Goal: Task Accomplishment & Management: Manage account settings

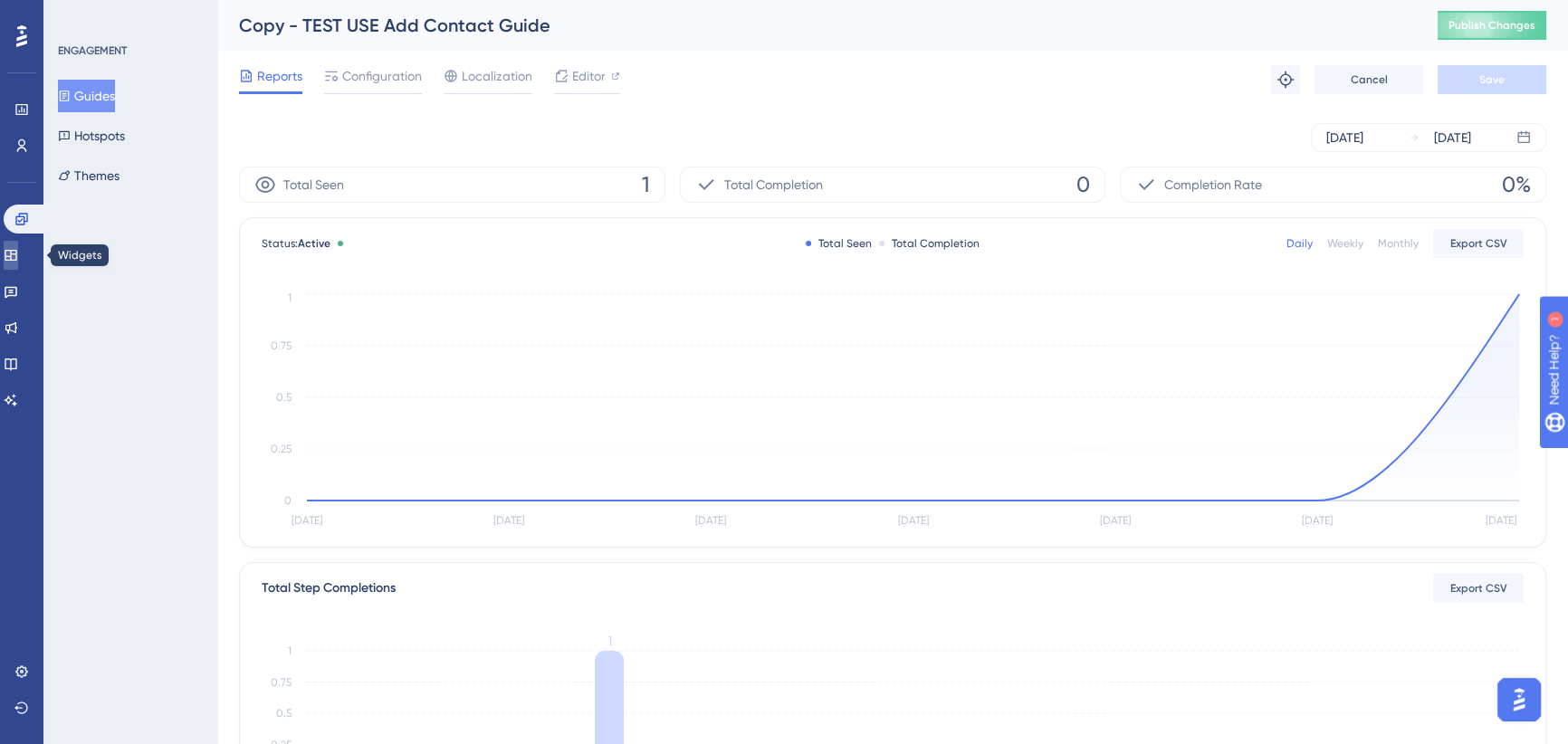
click at [16, 250] on icon at bounding box center [11, 255] width 12 height 11
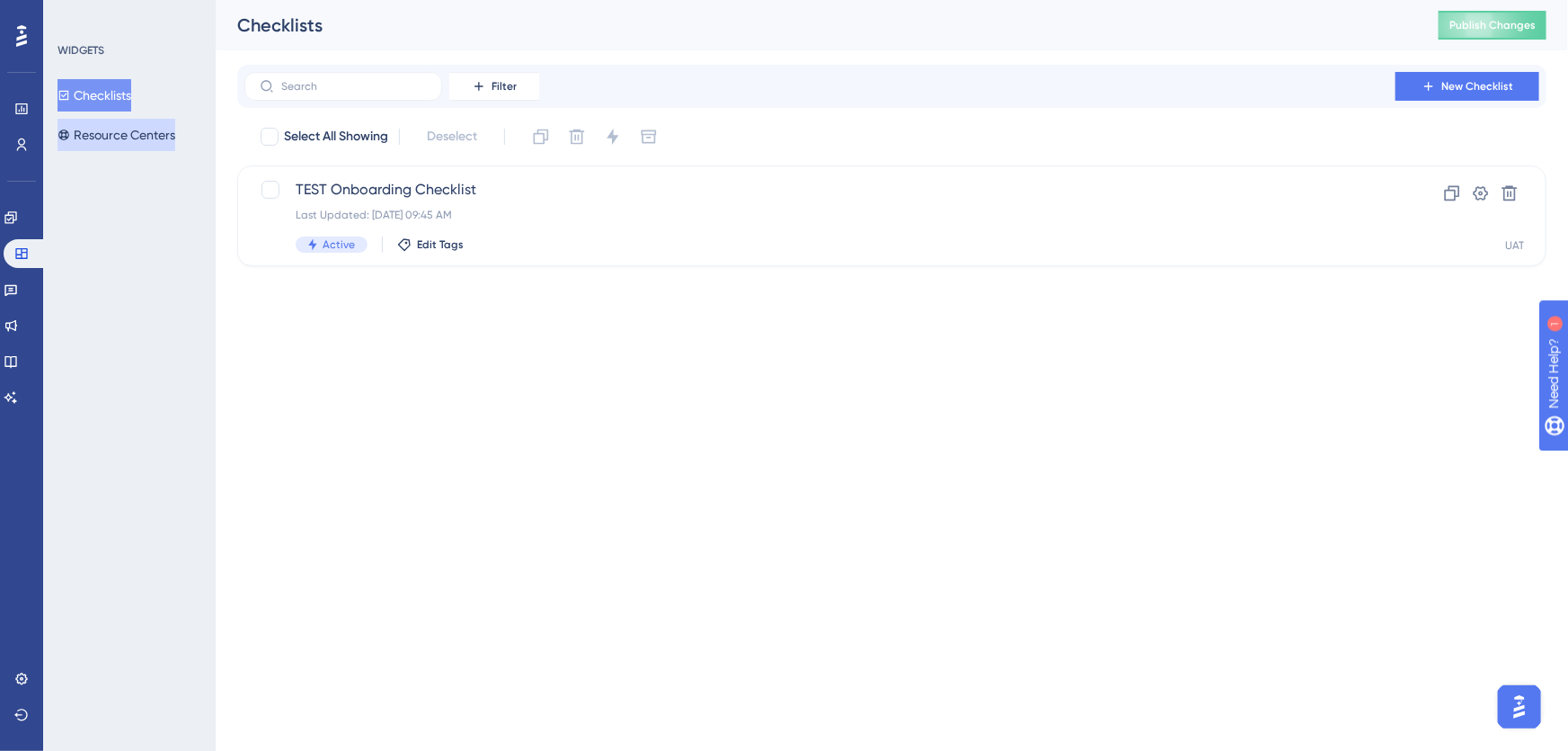
click at [118, 131] on button "Resource Centers" at bounding box center [116, 135] width 118 height 33
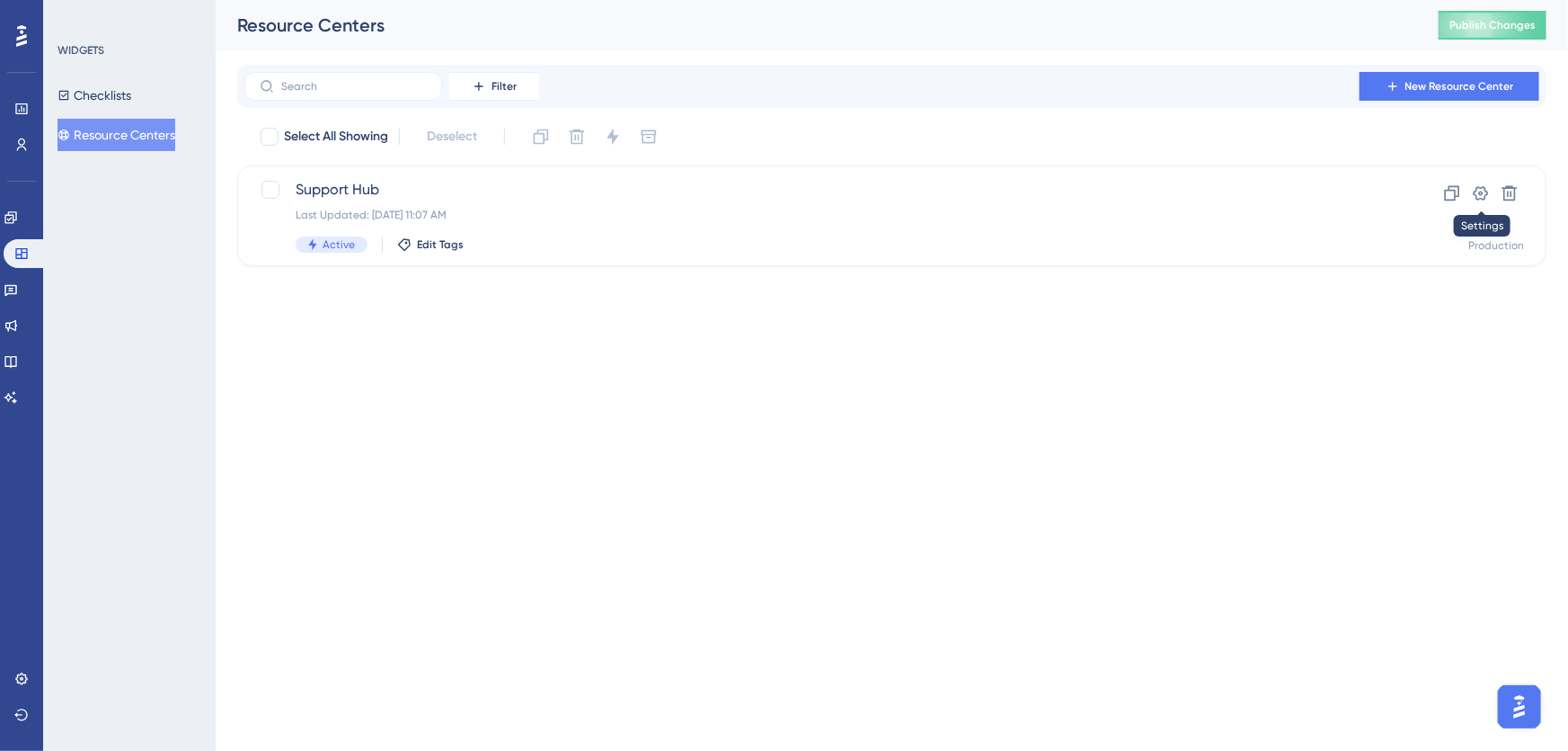
click at [1478, 188] on icon at bounding box center [1481, 193] width 15 height 15
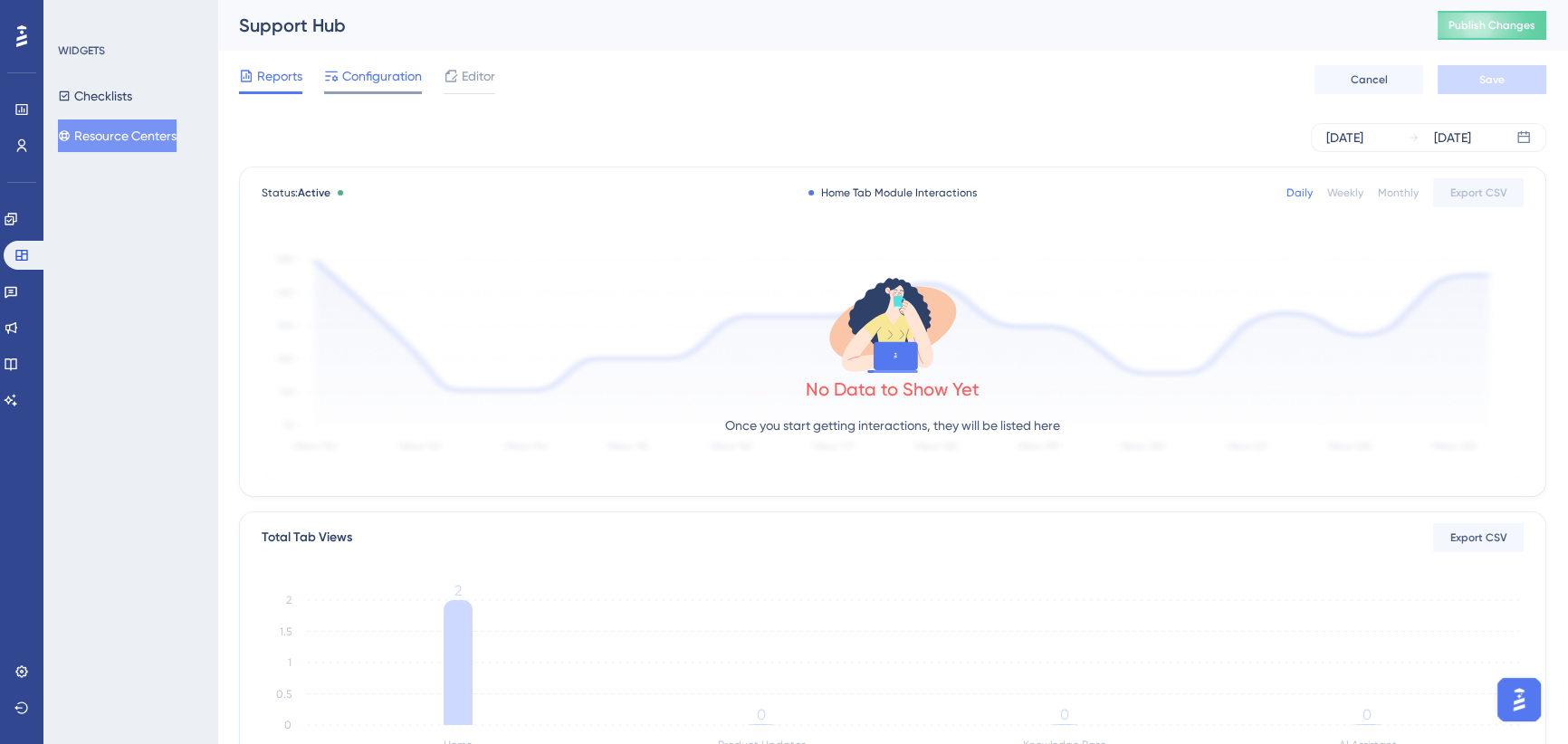
click at [385, 70] on span "Configuration" at bounding box center [383, 76] width 80 height 22
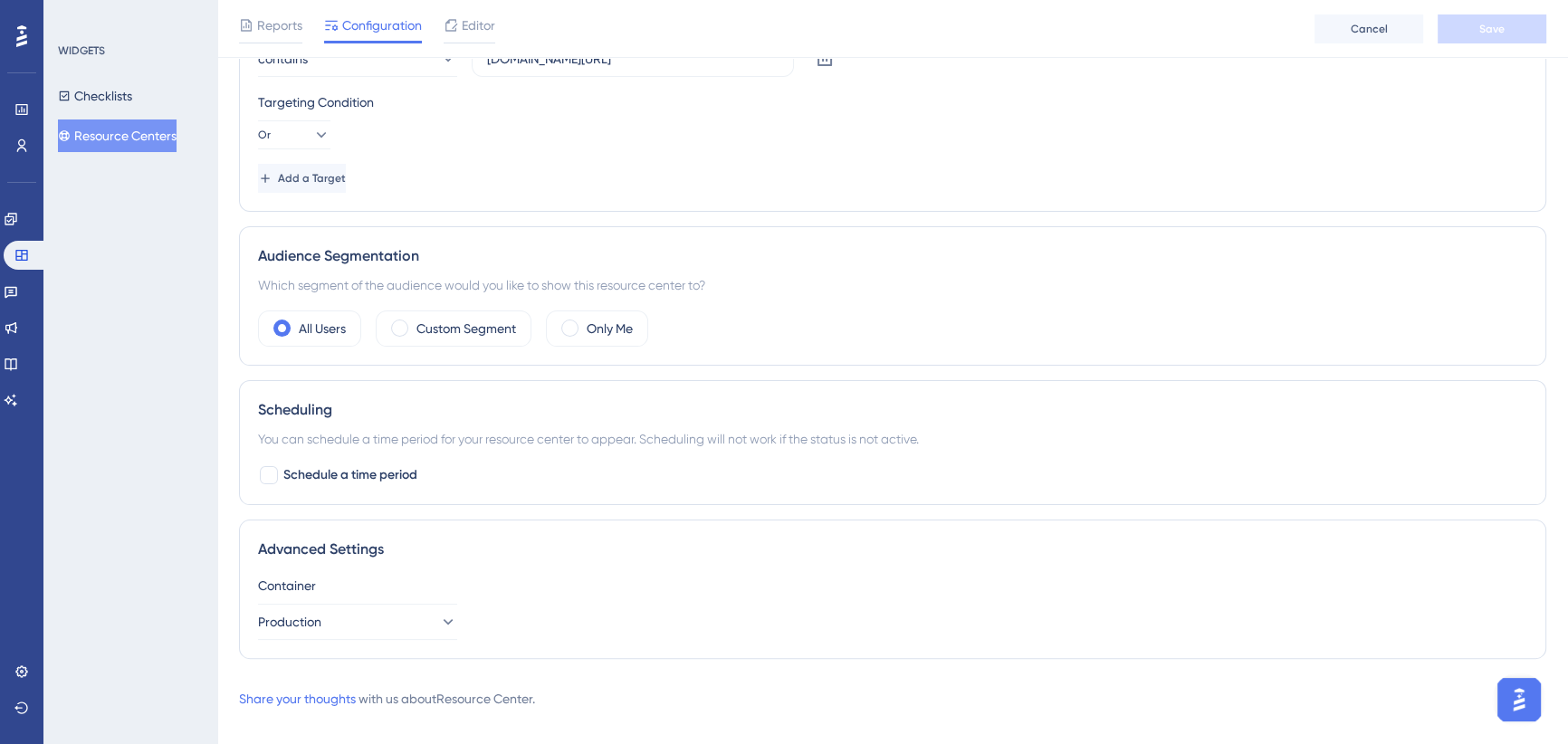
scroll to position [537, 0]
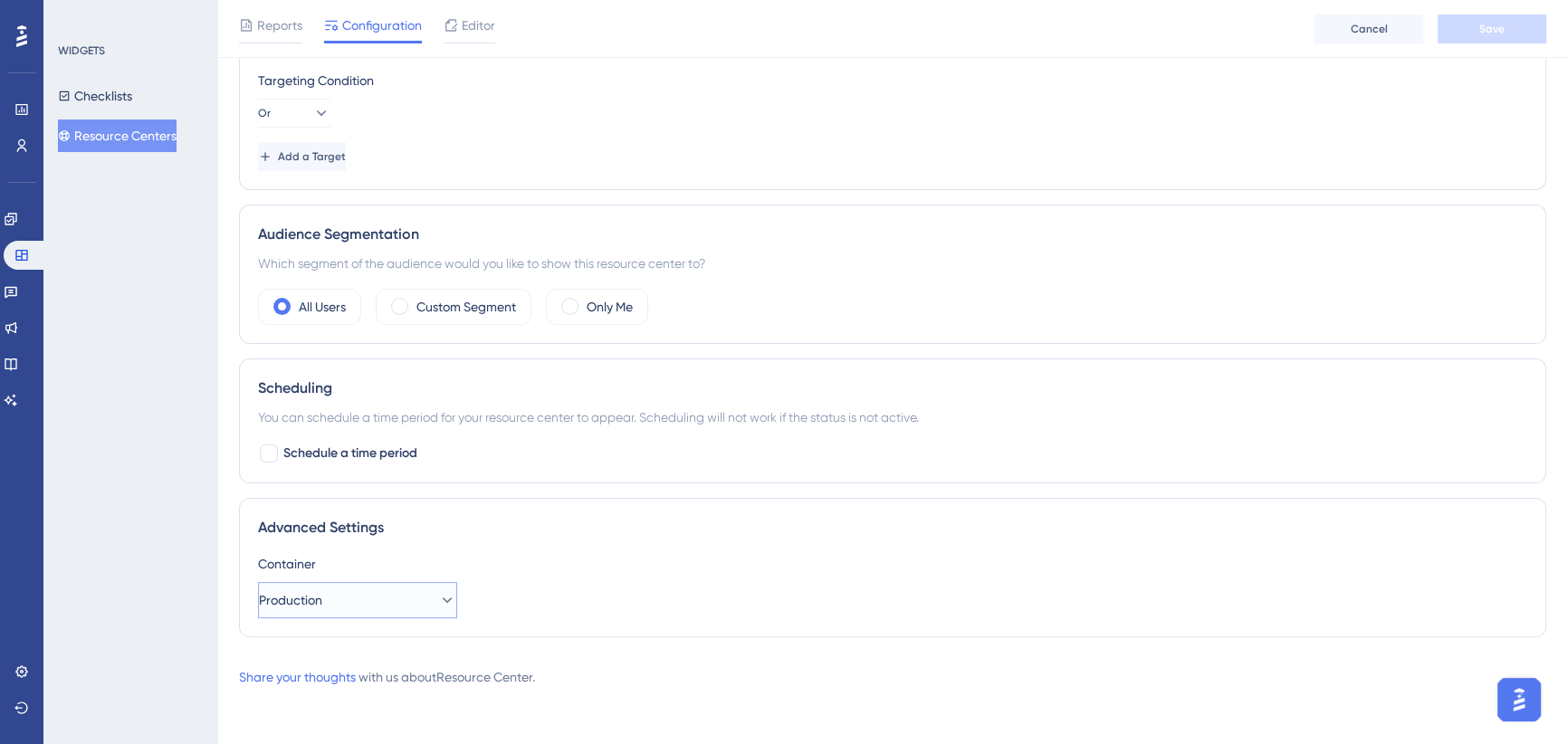
click at [353, 588] on button "Production" at bounding box center [357, 600] width 199 height 36
click at [327, 694] on div "UAT UAT" at bounding box center [358, 691] width 176 height 36
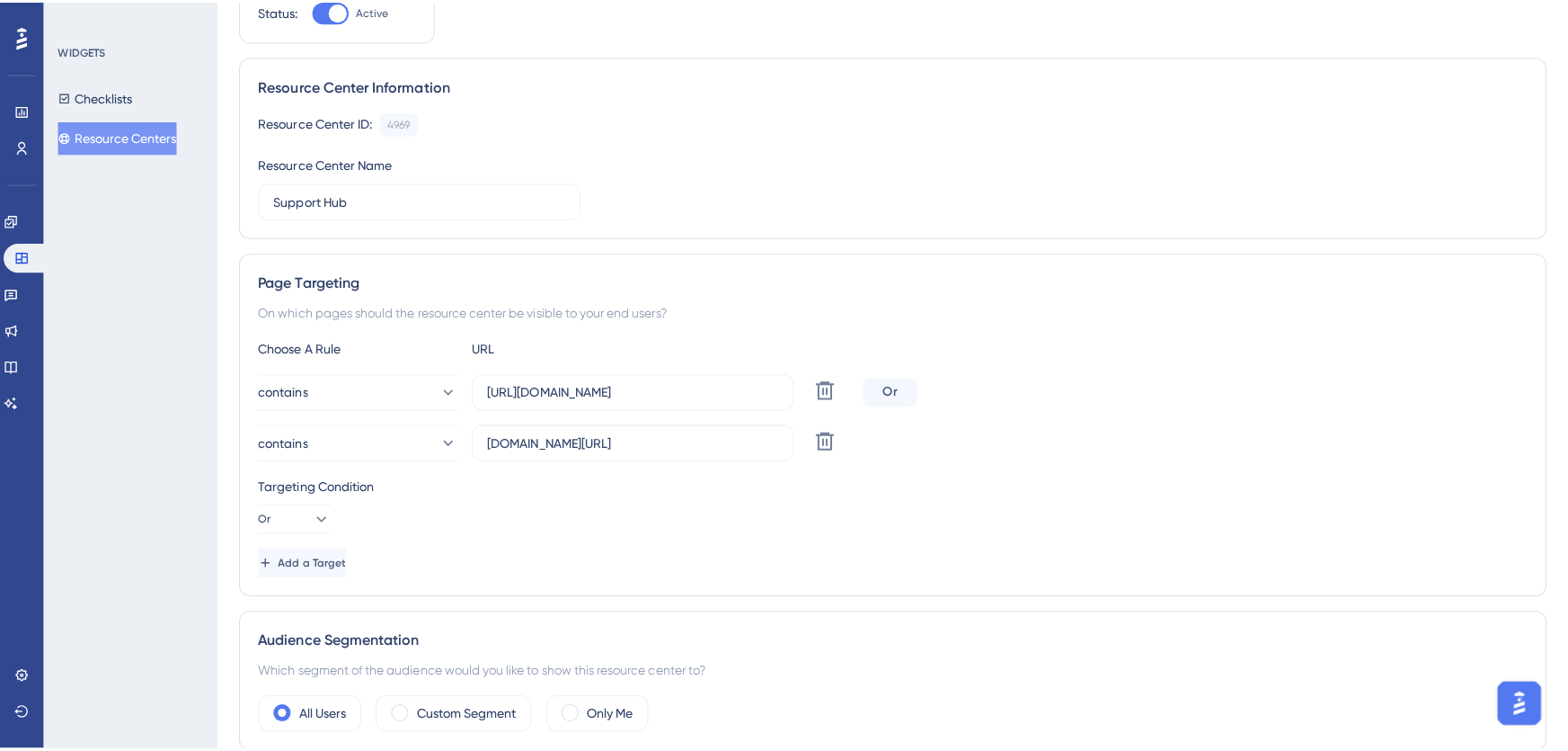
scroll to position [0, 0]
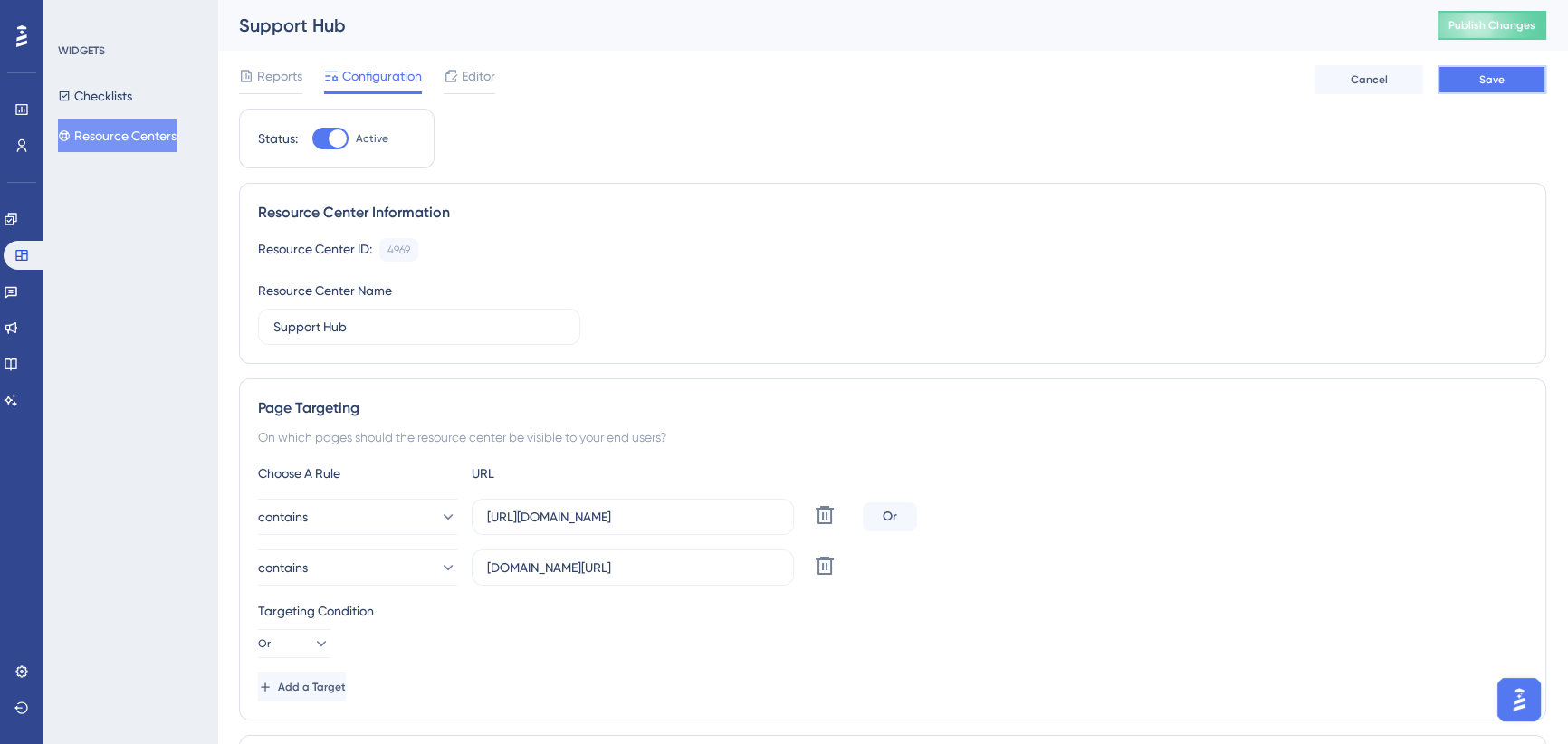
click at [1475, 85] on button "Save" at bounding box center [1491, 79] width 109 height 29
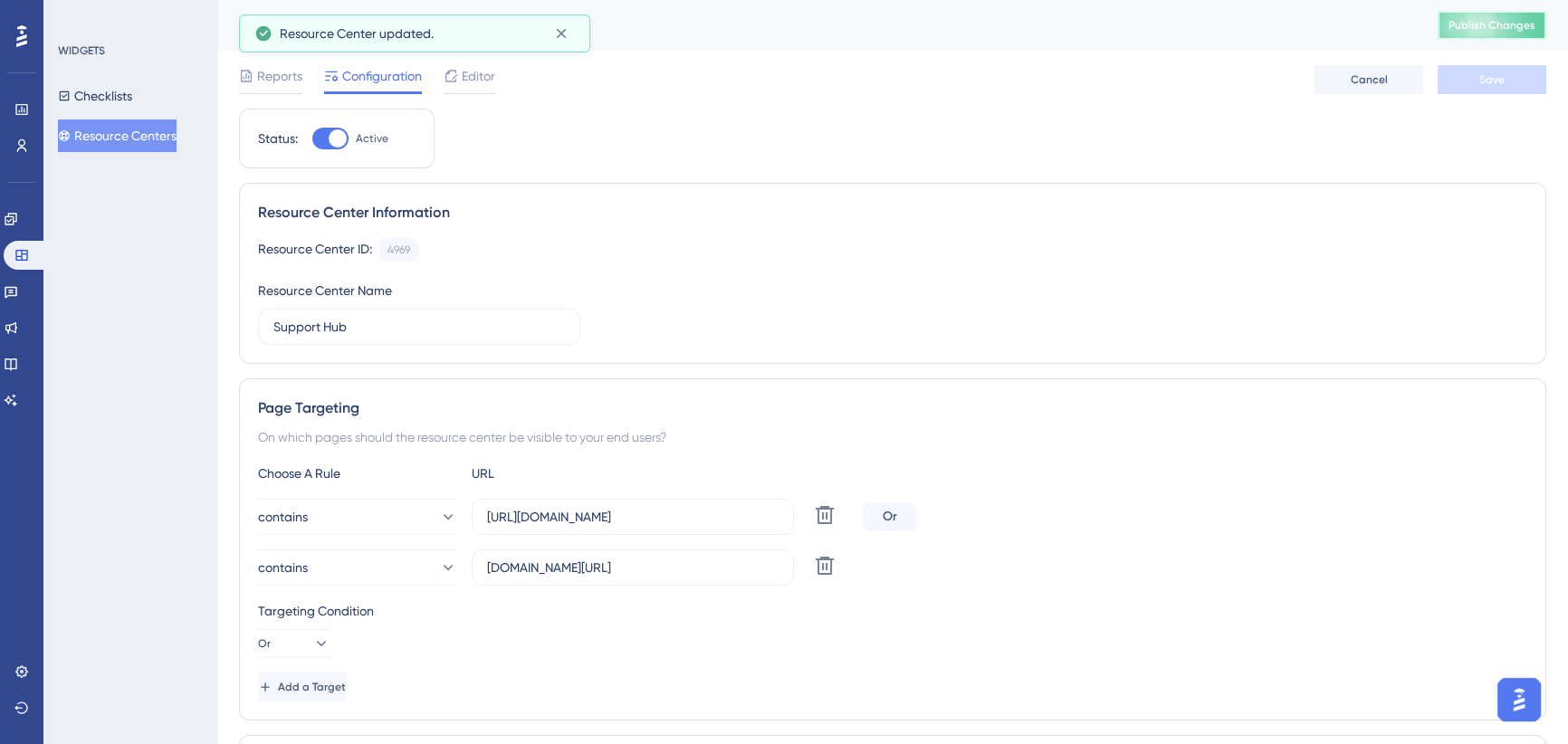
click at [1492, 26] on span "Publish Changes" at bounding box center [1491, 25] width 87 height 15
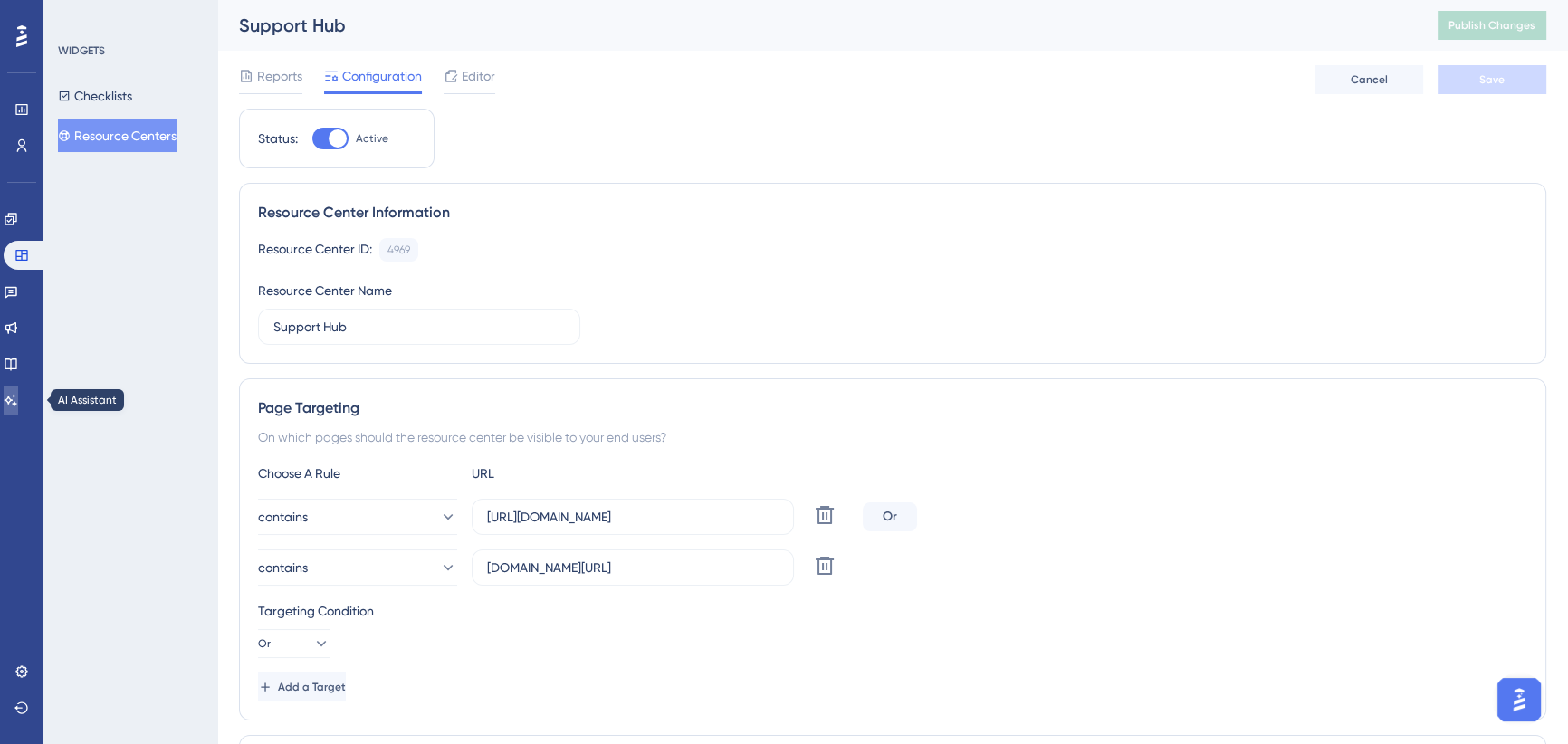
click at [18, 398] on icon at bounding box center [11, 399] width 15 height 15
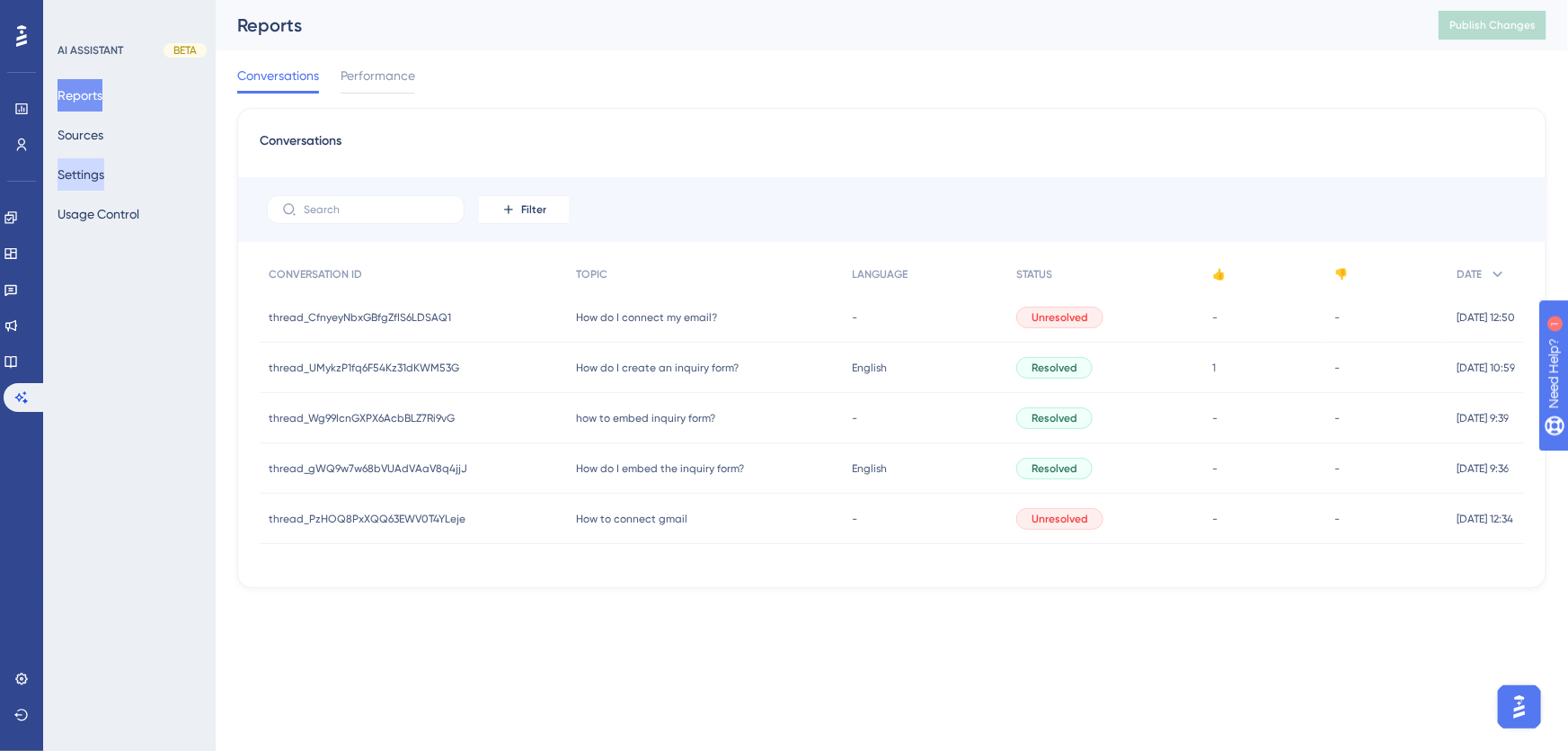
click at [91, 168] on button "Settings" at bounding box center [80, 175] width 47 height 33
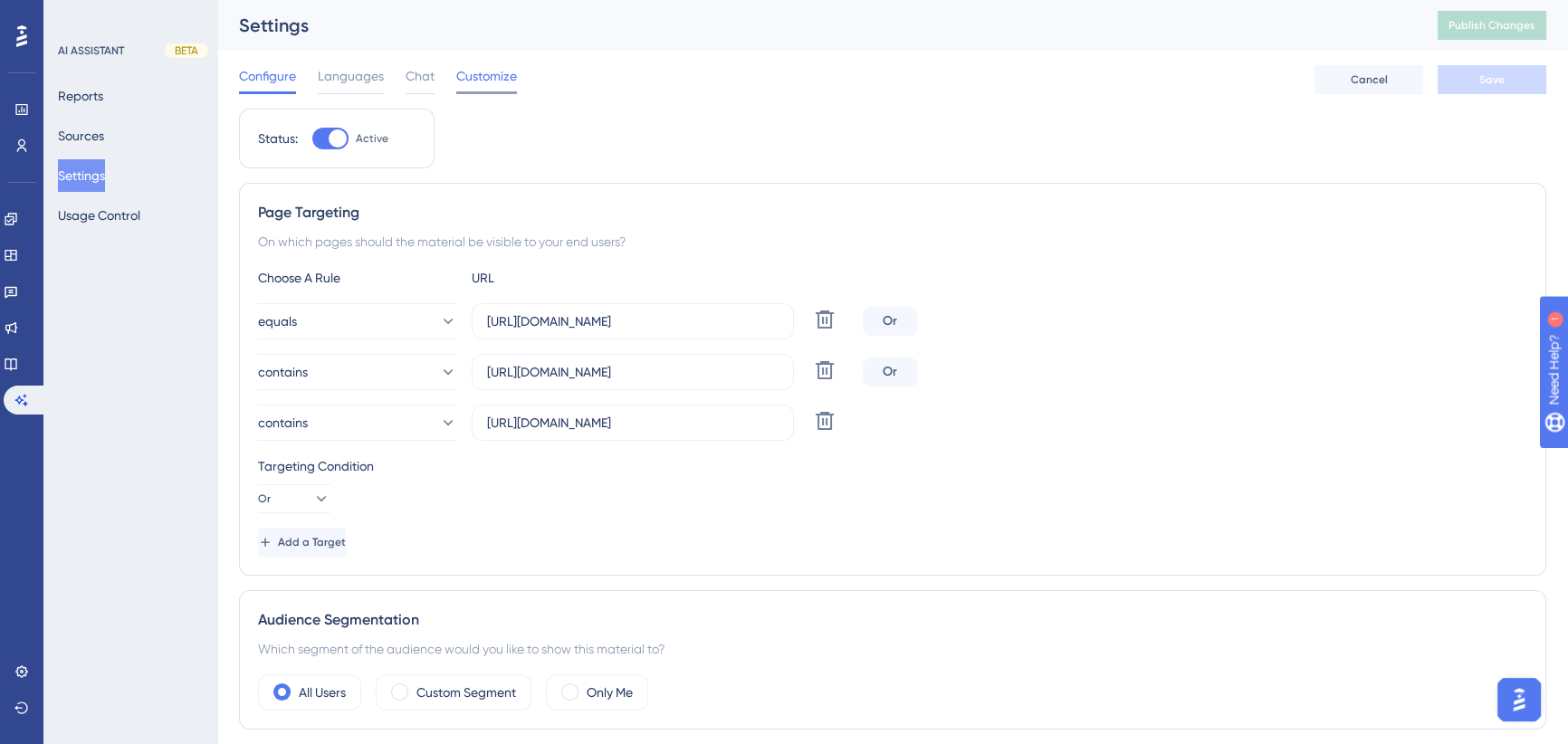
click at [498, 79] on span "Customize" at bounding box center [486, 76] width 61 height 22
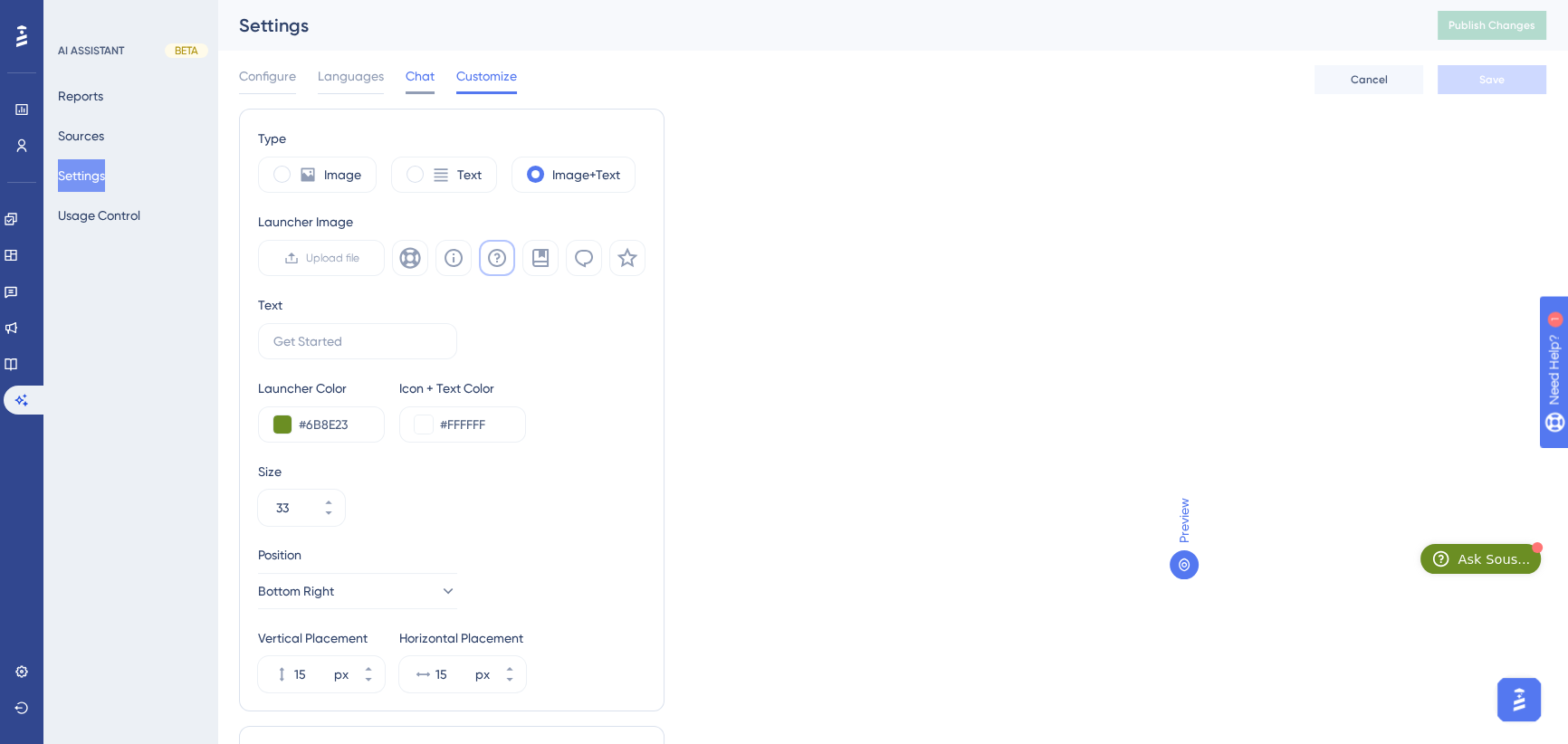
click at [417, 81] on span "Chat" at bounding box center [419, 76] width 29 height 22
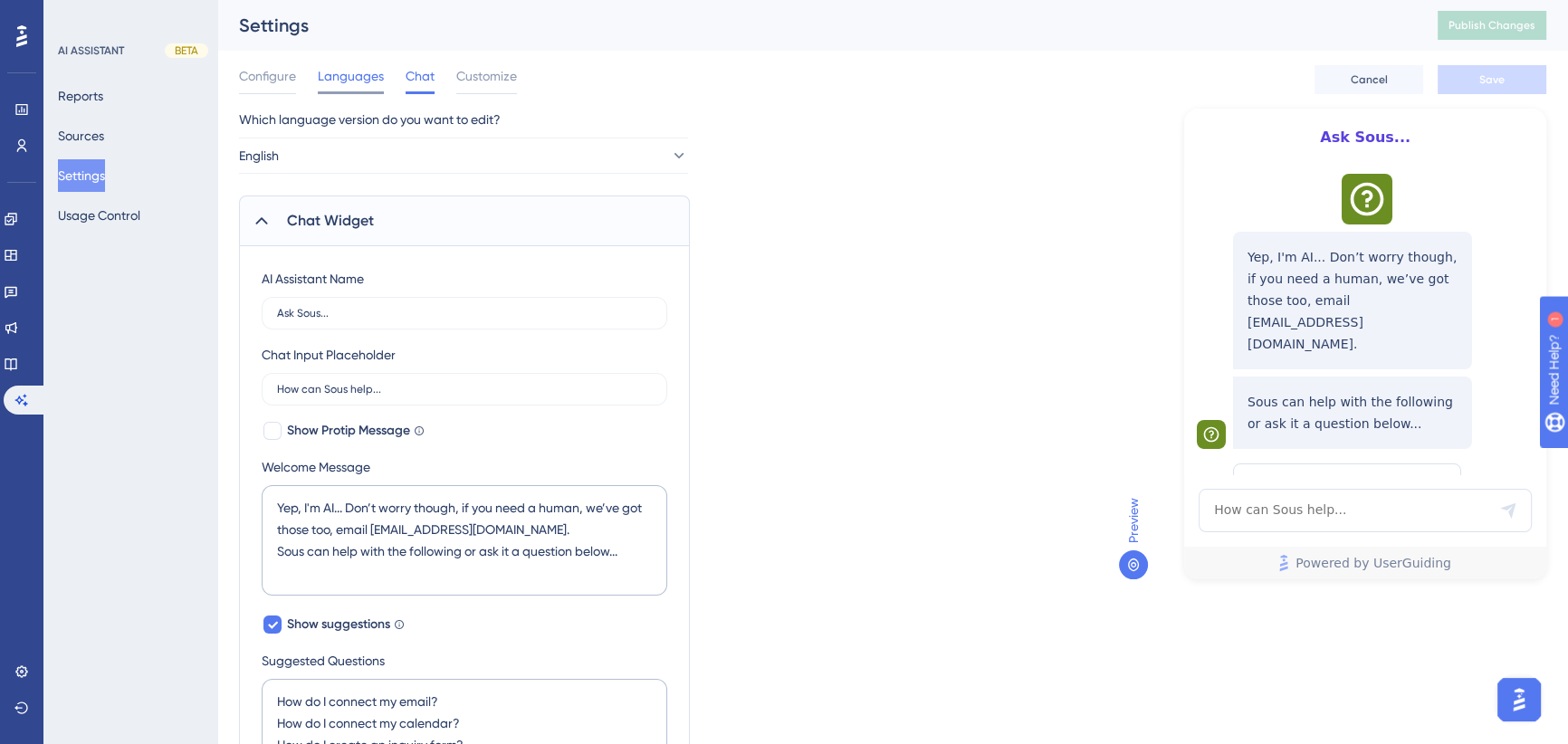
click at [357, 70] on span "Languages" at bounding box center [351, 76] width 66 height 22
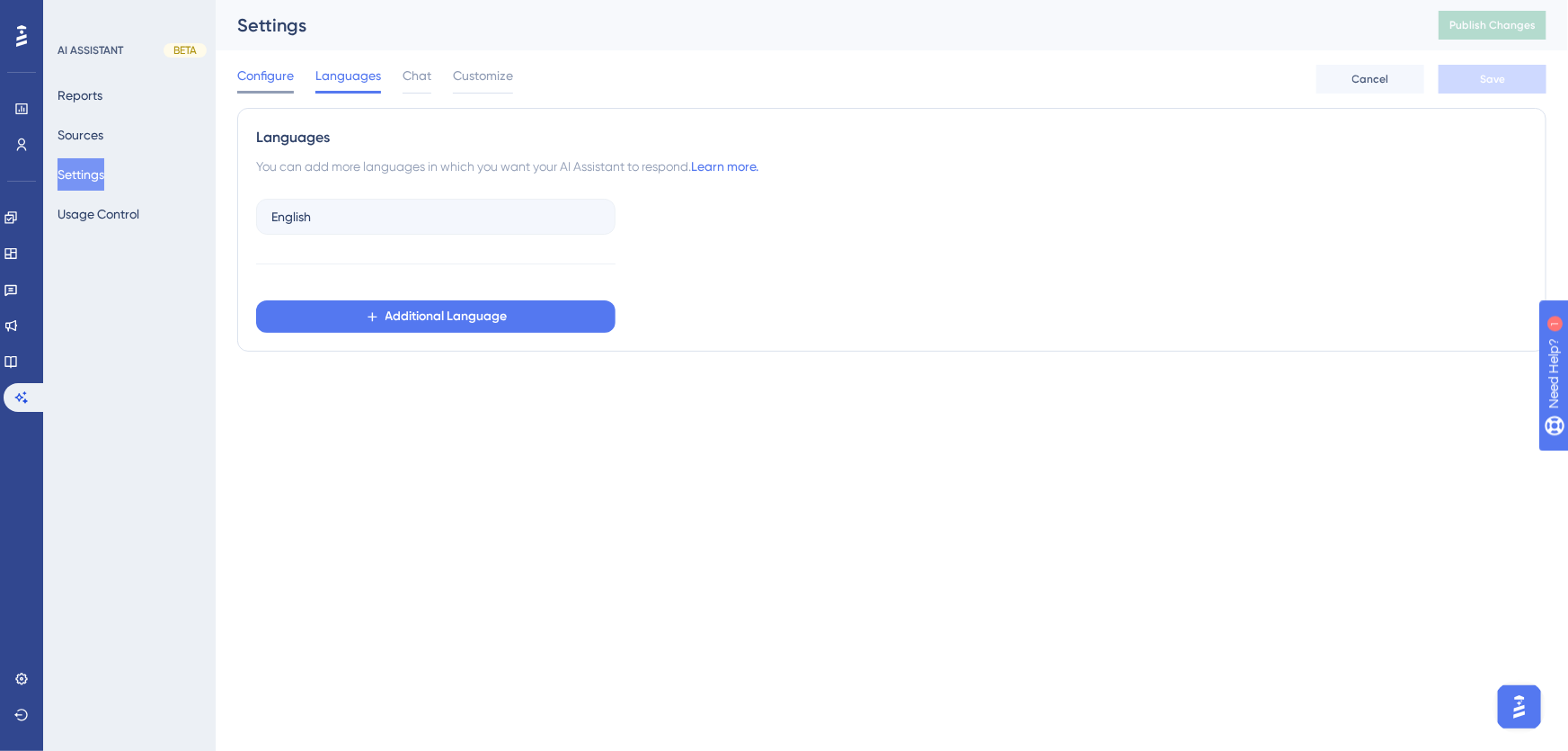
click at [260, 74] on span "Configure" at bounding box center [265, 75] width 57 height 22
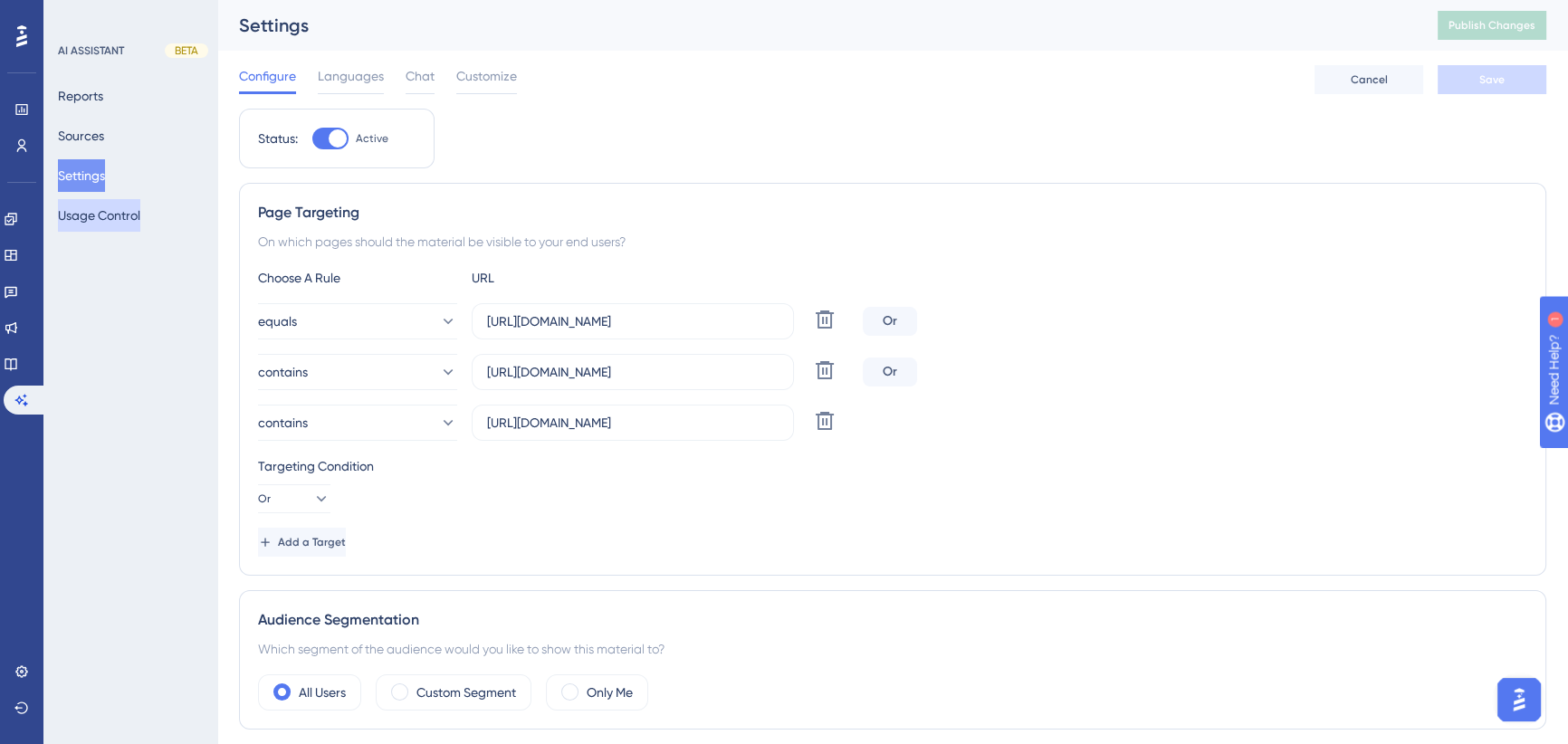
click at [111, 218] on button "Usage Control" at bounding box center [99, 215] width 82 height 33
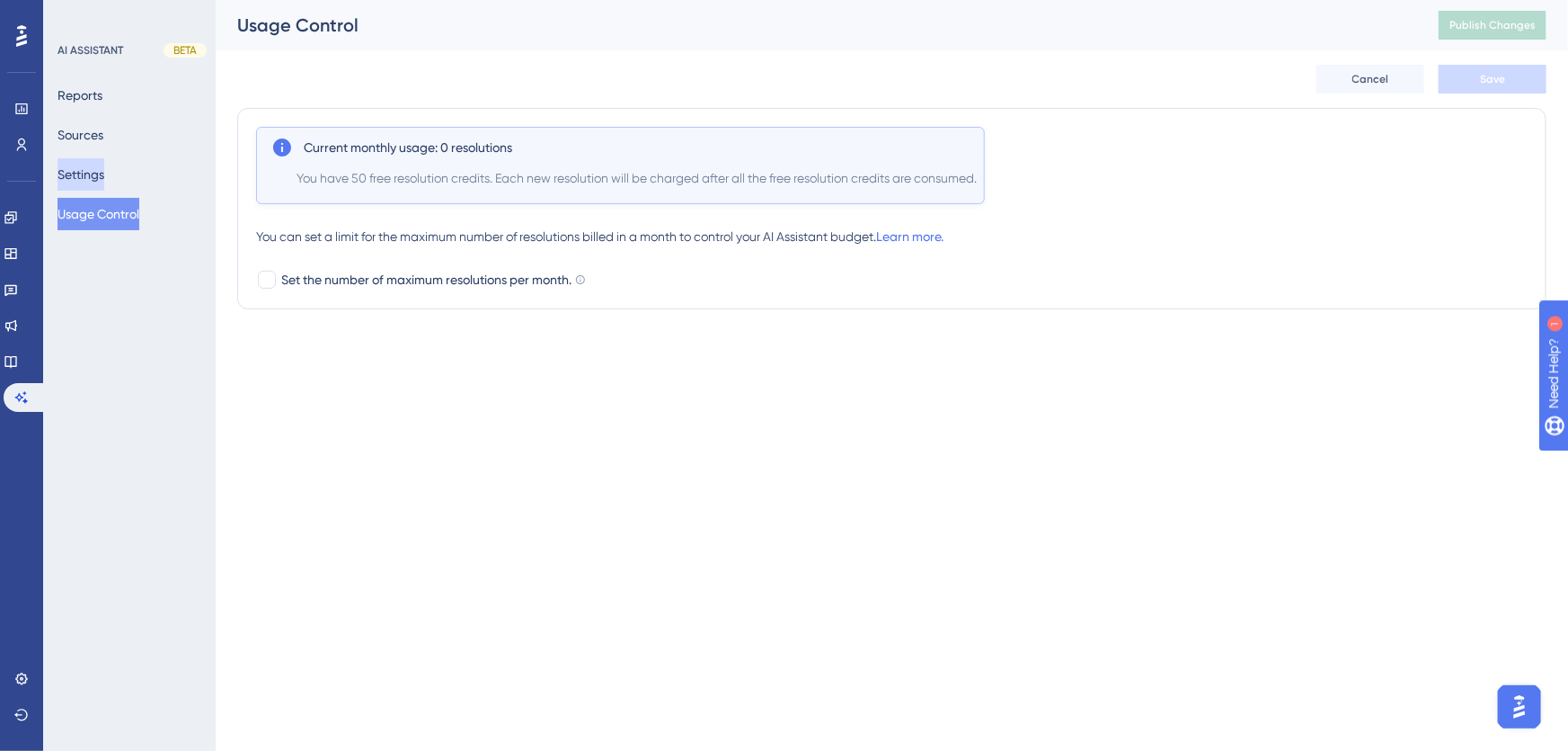
click at [88, 178] on button "Settings" at bounding box center [80, 175] width 47 height 33
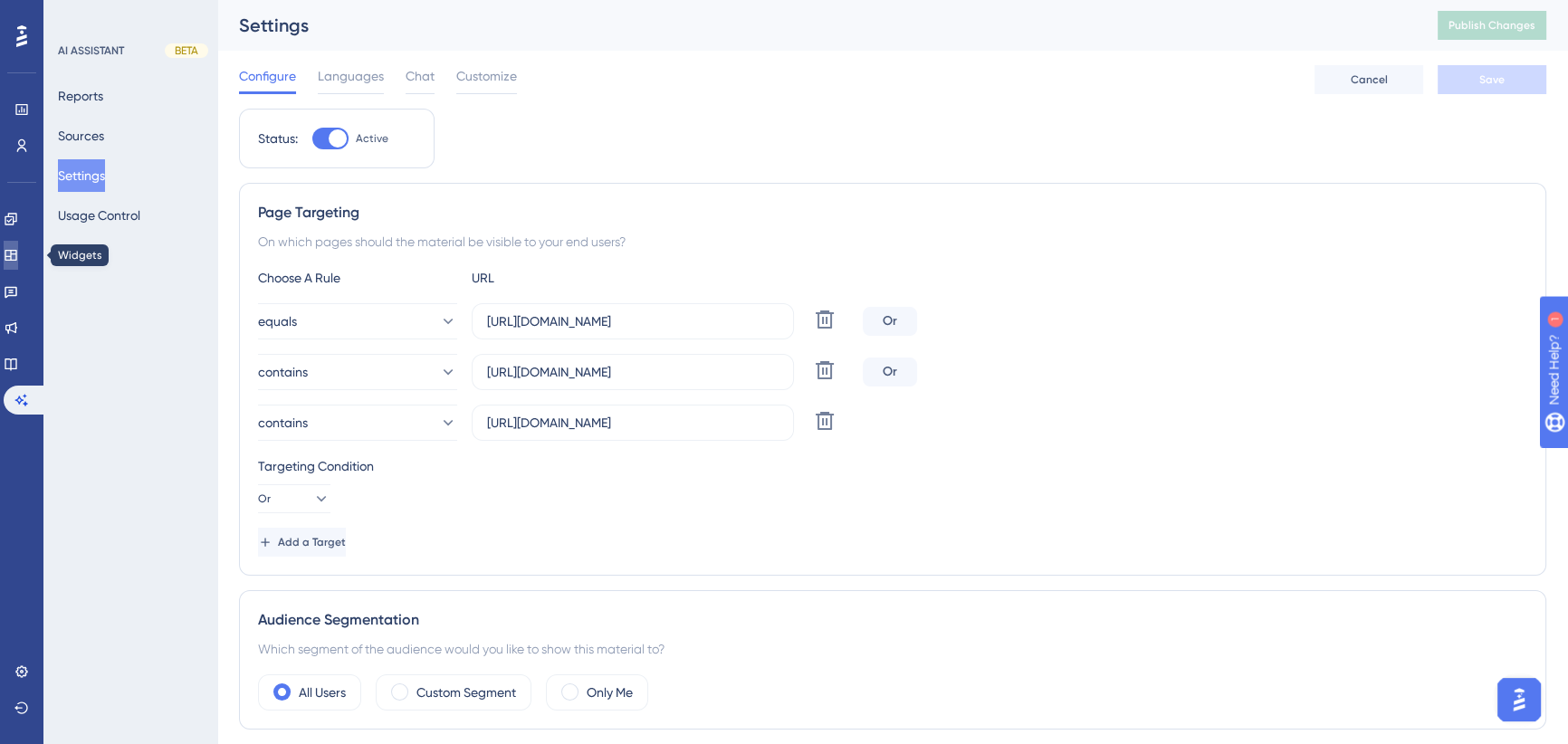
click at [18, 252] on icon at bounding box center [11, 255] width 15 height 15
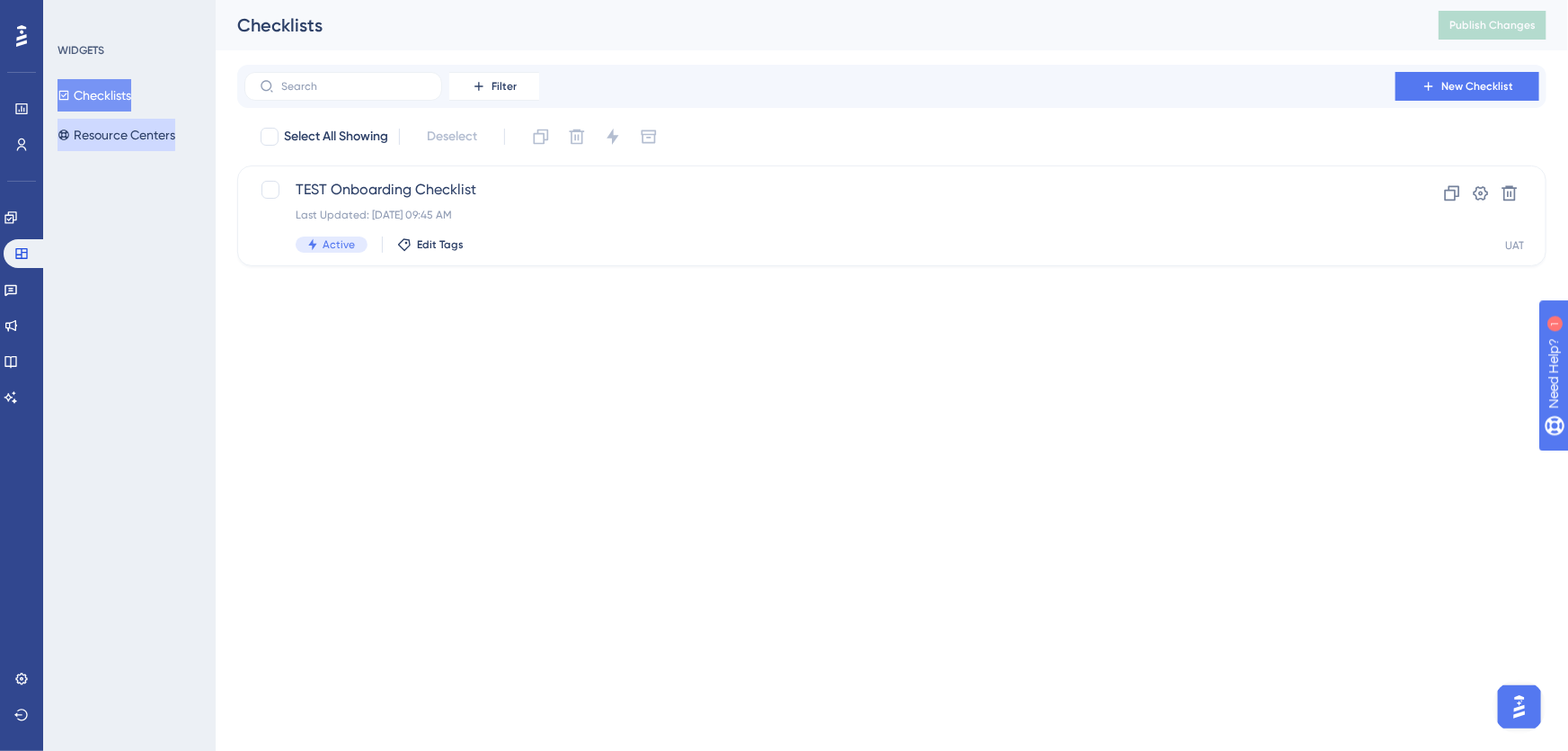
click at [115, 139] on button "Resource Centers" at bounding box center [116, 135] width 118 height 33
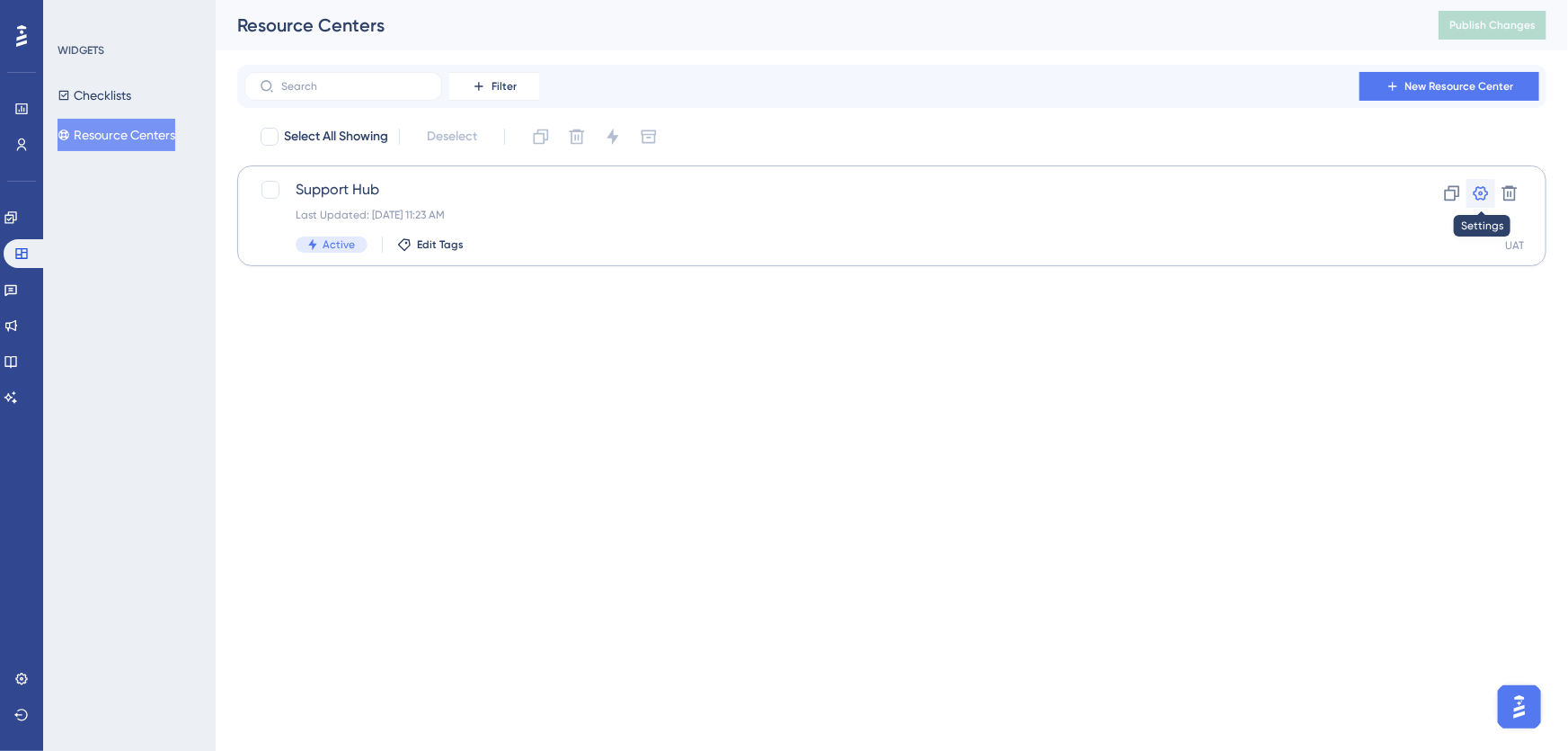
click at [1483, 194] on icon at bounding box center [1481, 193] width 15 height 15
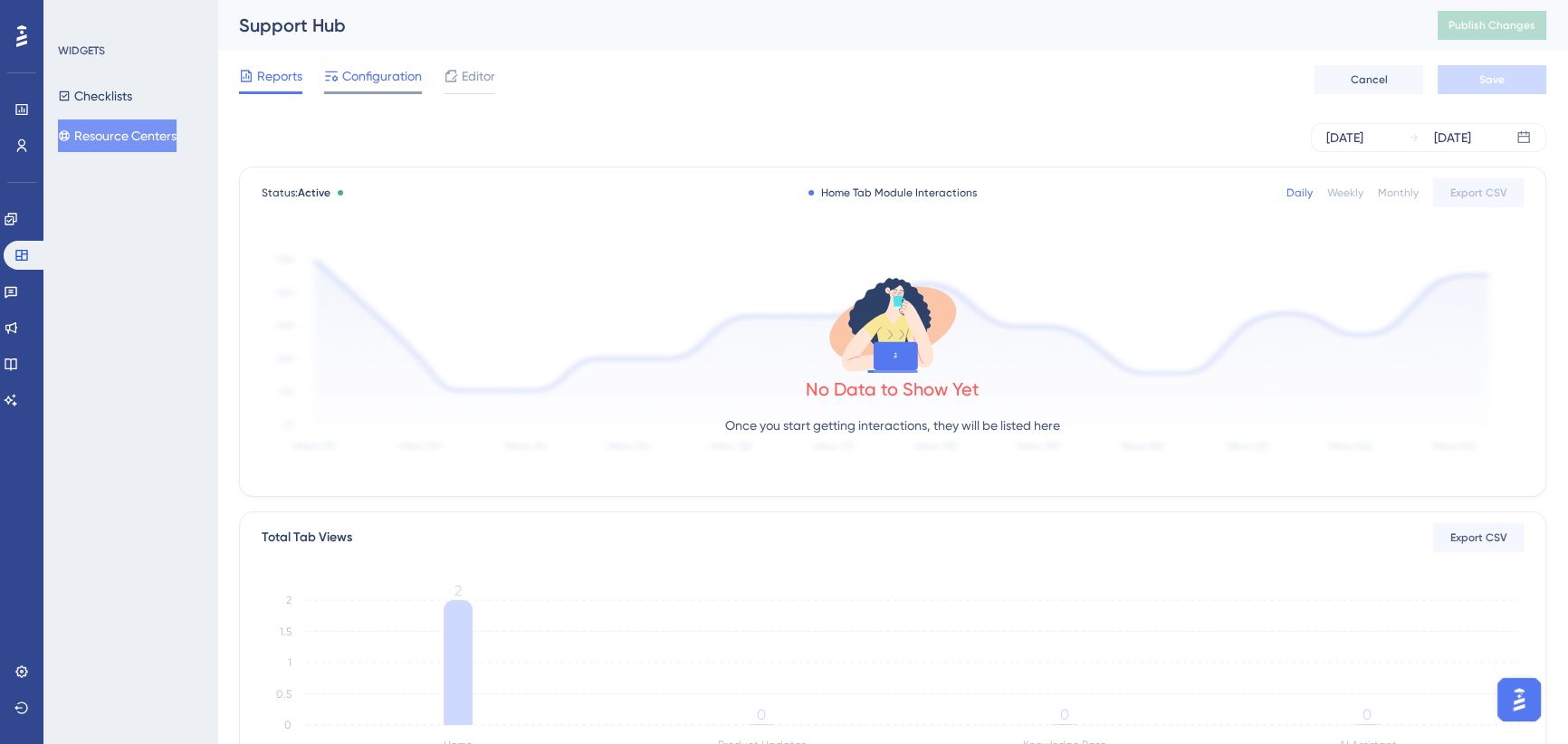
click at [385, 68] on span "Configuration" at bounding box center [383, 76] width 80 height 22
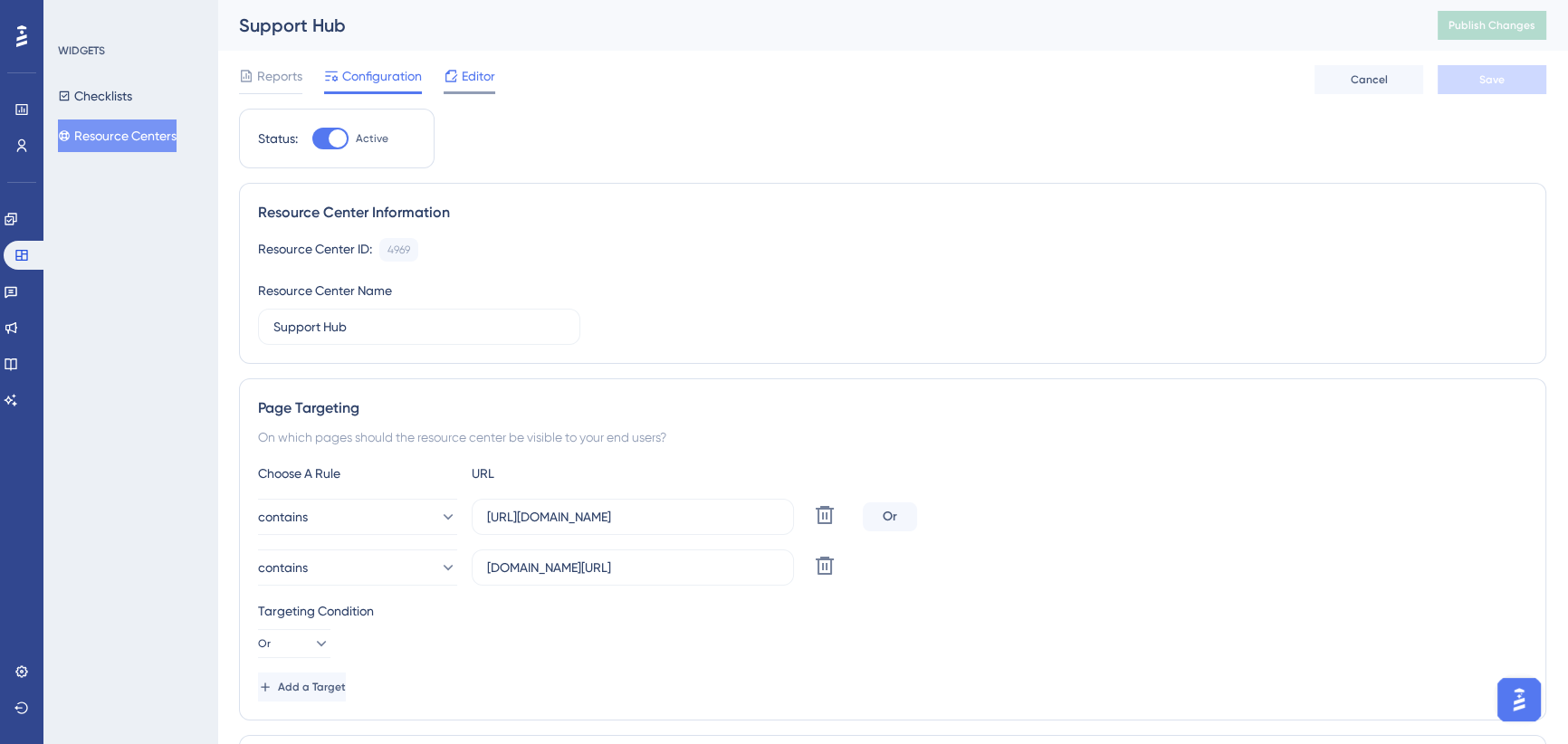
click at [460, 73] on div "Editor" at bounding box center [469, 76] width 52 height 22
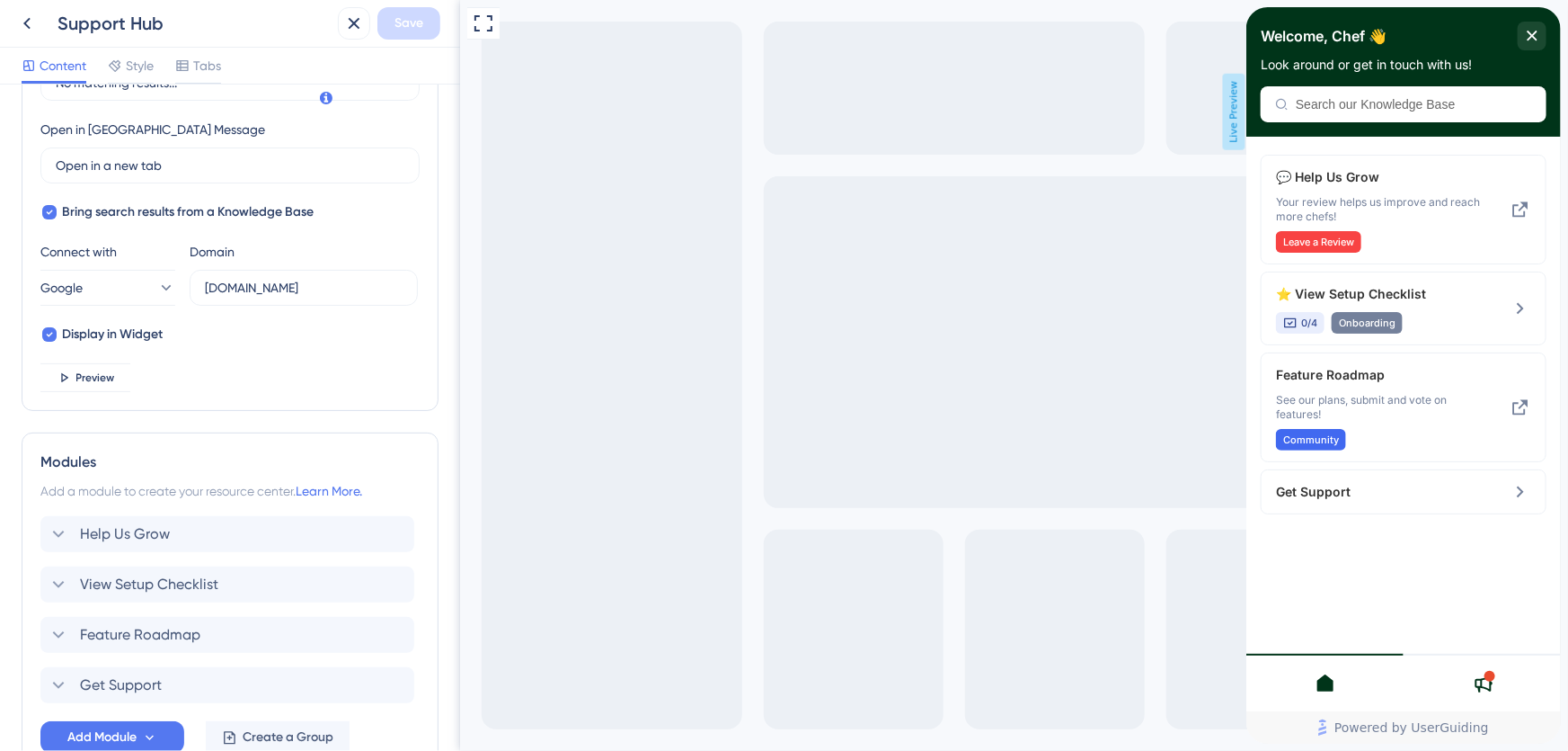
scroll to position [603, 0]
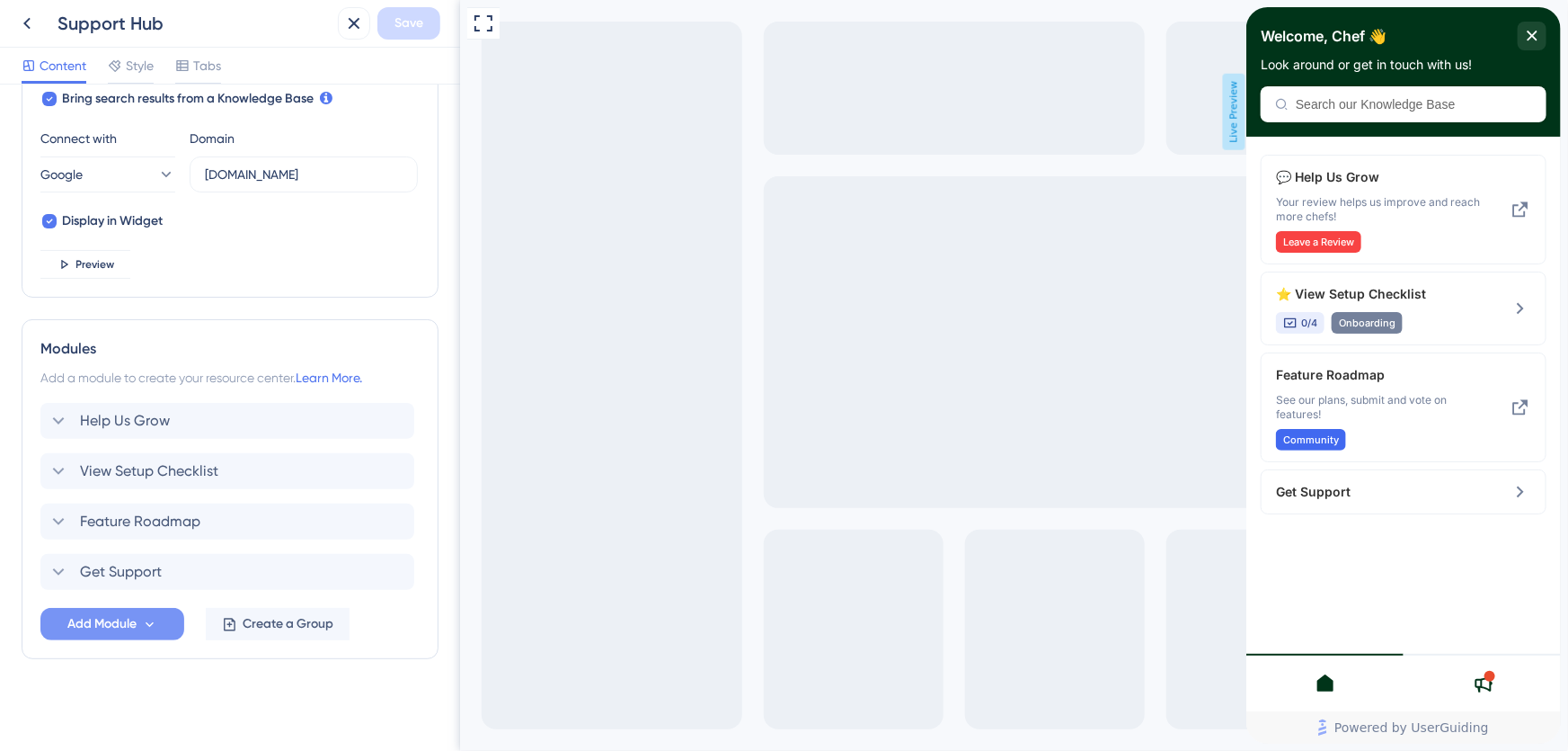
click at [132, 620] on span "Add Module" at bounding box center [102, 624] width 69 height 22
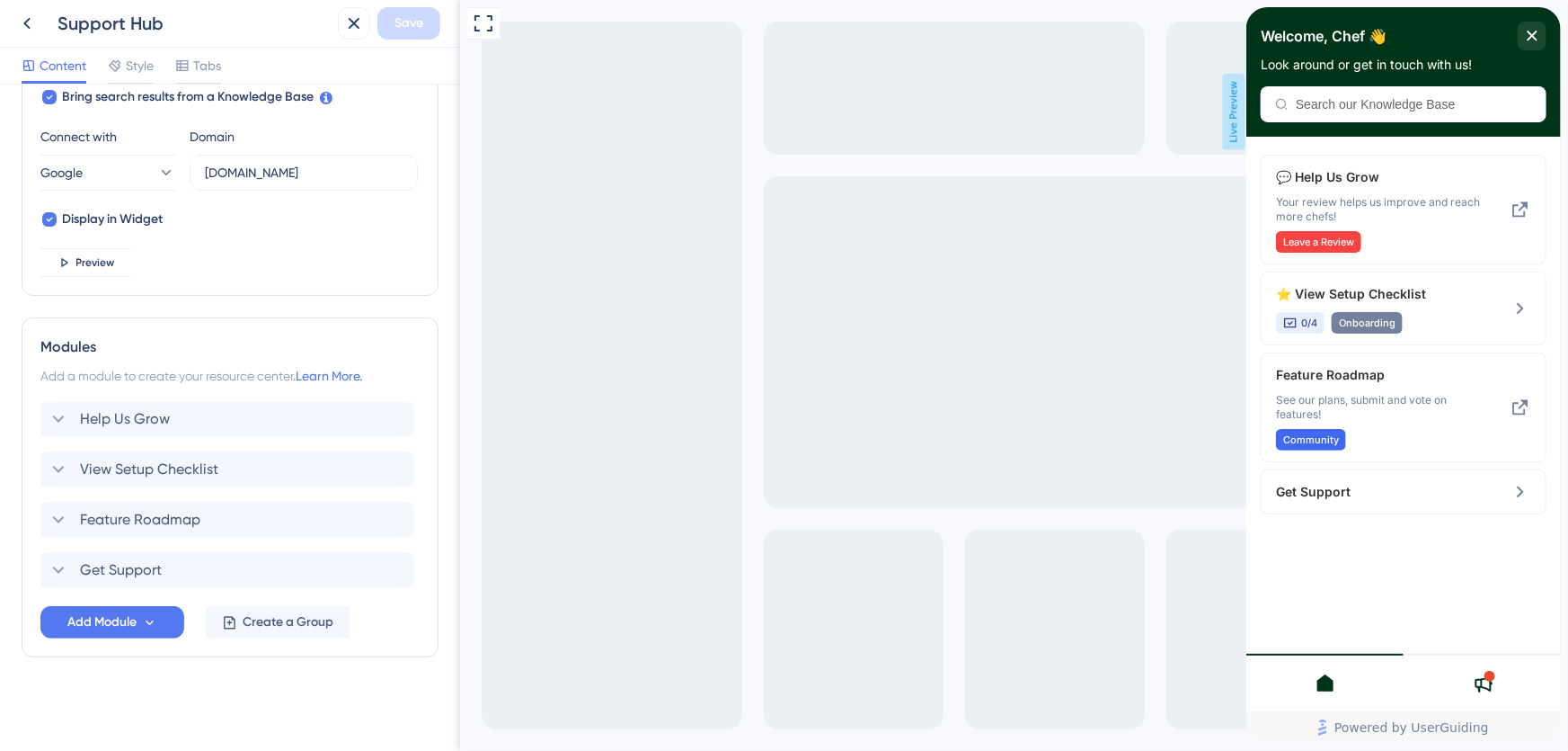
scroll to position [603, 0]
click at [114, 63] on icon at bounding box center [115, 65] width 15 height 15
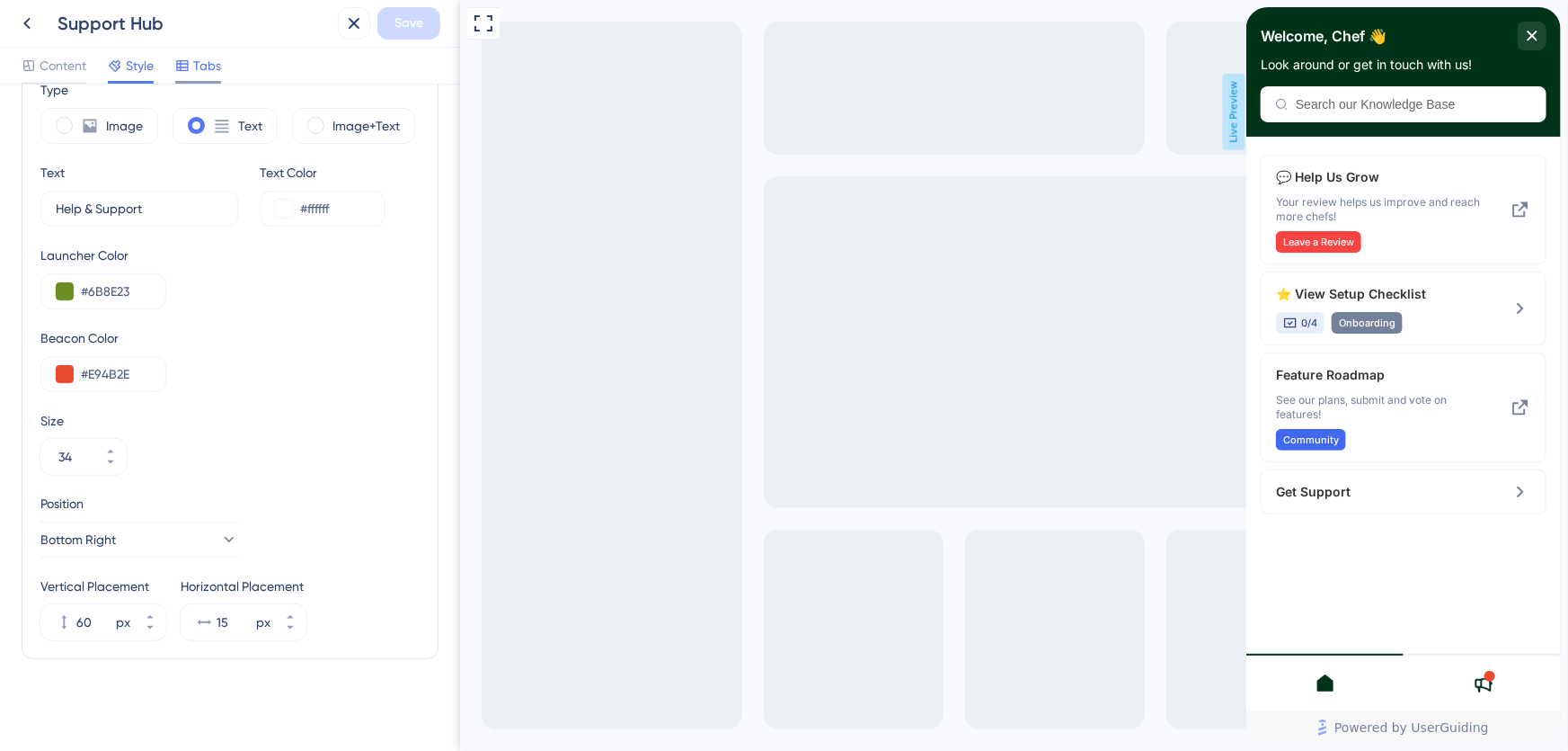
click at [185, 63] on icon at bounding box center [182, 65] width 15 height 15
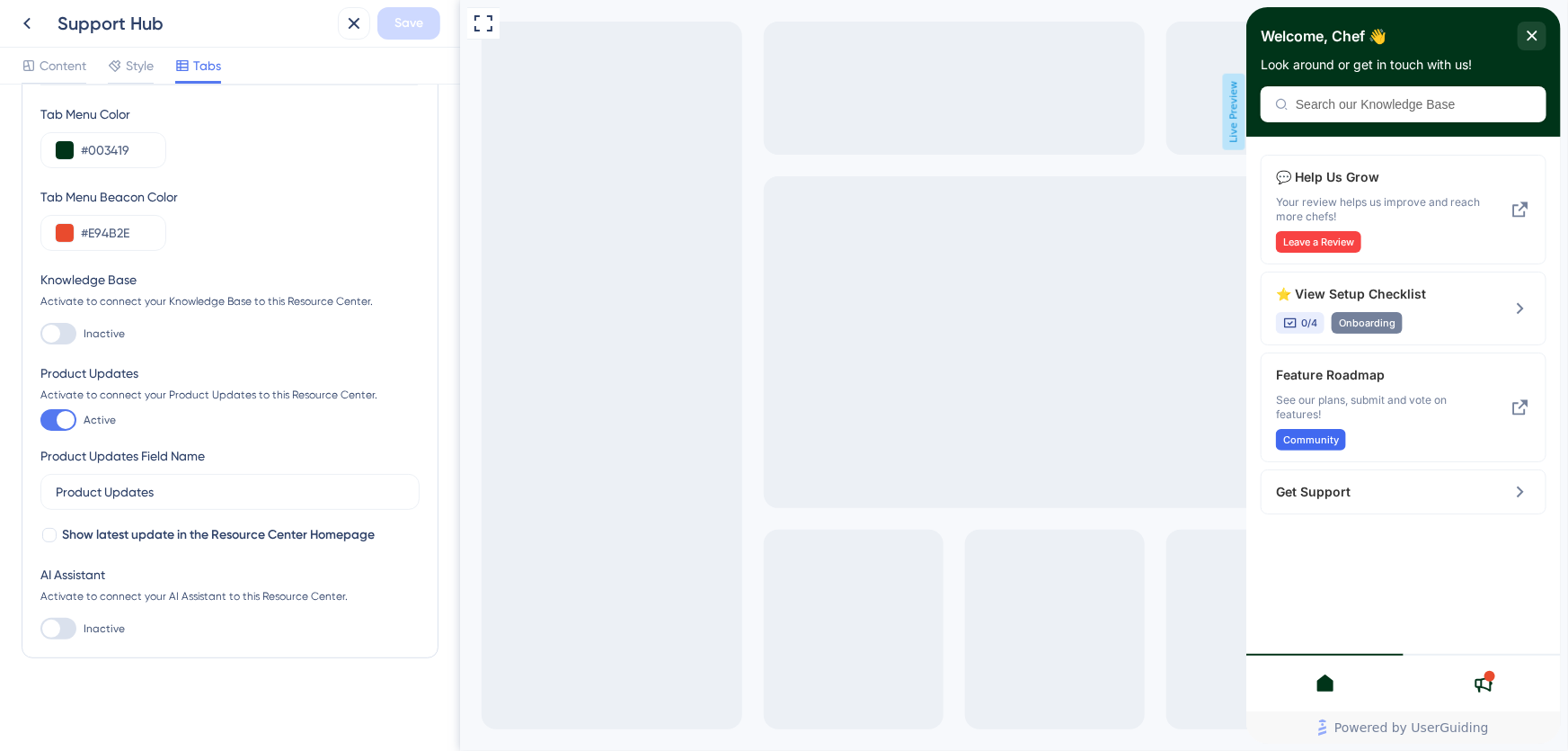
click at [59, 630] on div at bounding box center [52, 628] width 18 height 18
click at [41, 629] on input "Inactive" at bounding box center [40, 628] width 1 height 1
checkbox input "true"
click at [416, 24] on span "Save" at bounding box center [409, 24] width 29 height 22
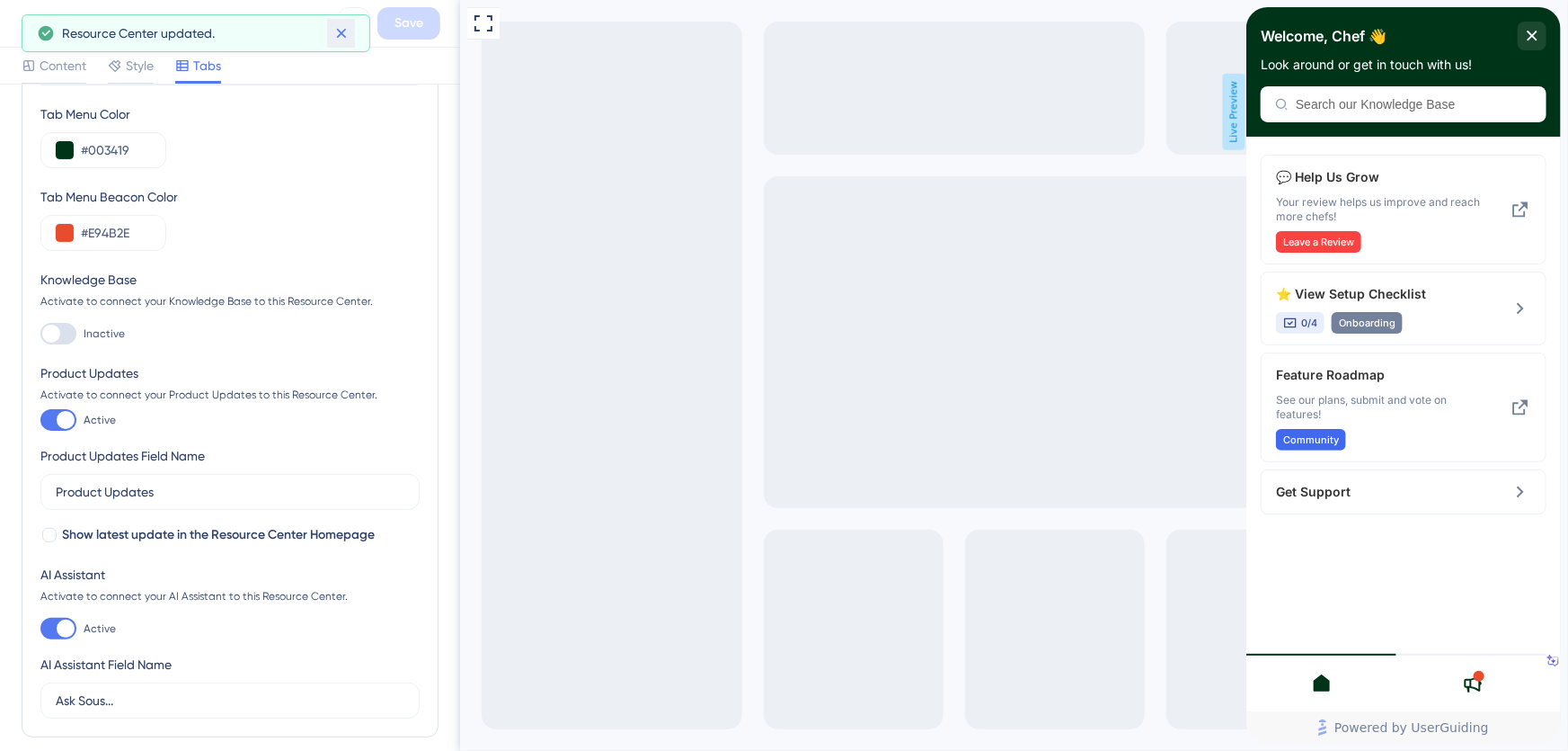
click at [339, 36] on icon at bounding box center [341, 34] width 10 height 10
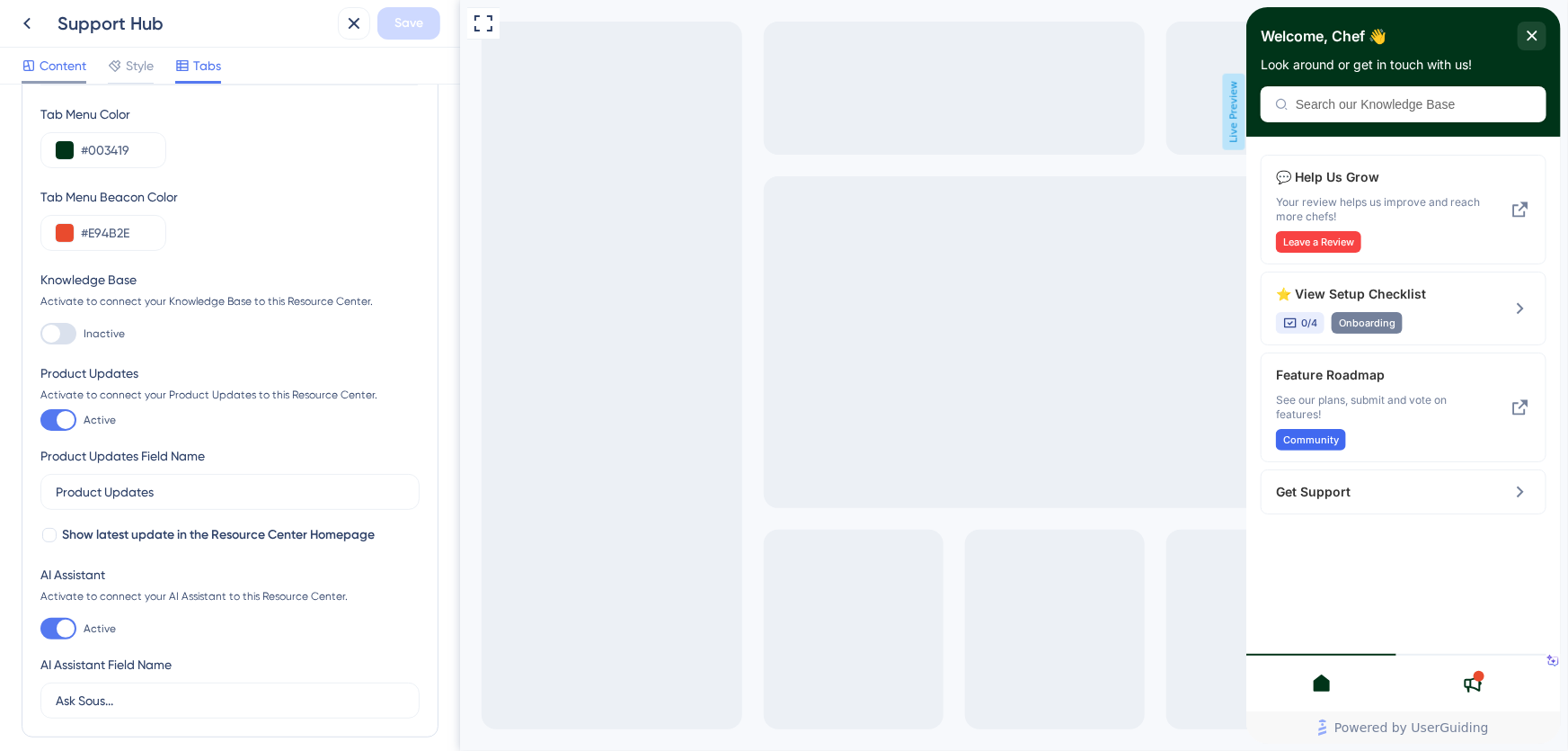
click at [141, 63] on span "Style" at bounding box center [140, 65] width 28 height 22
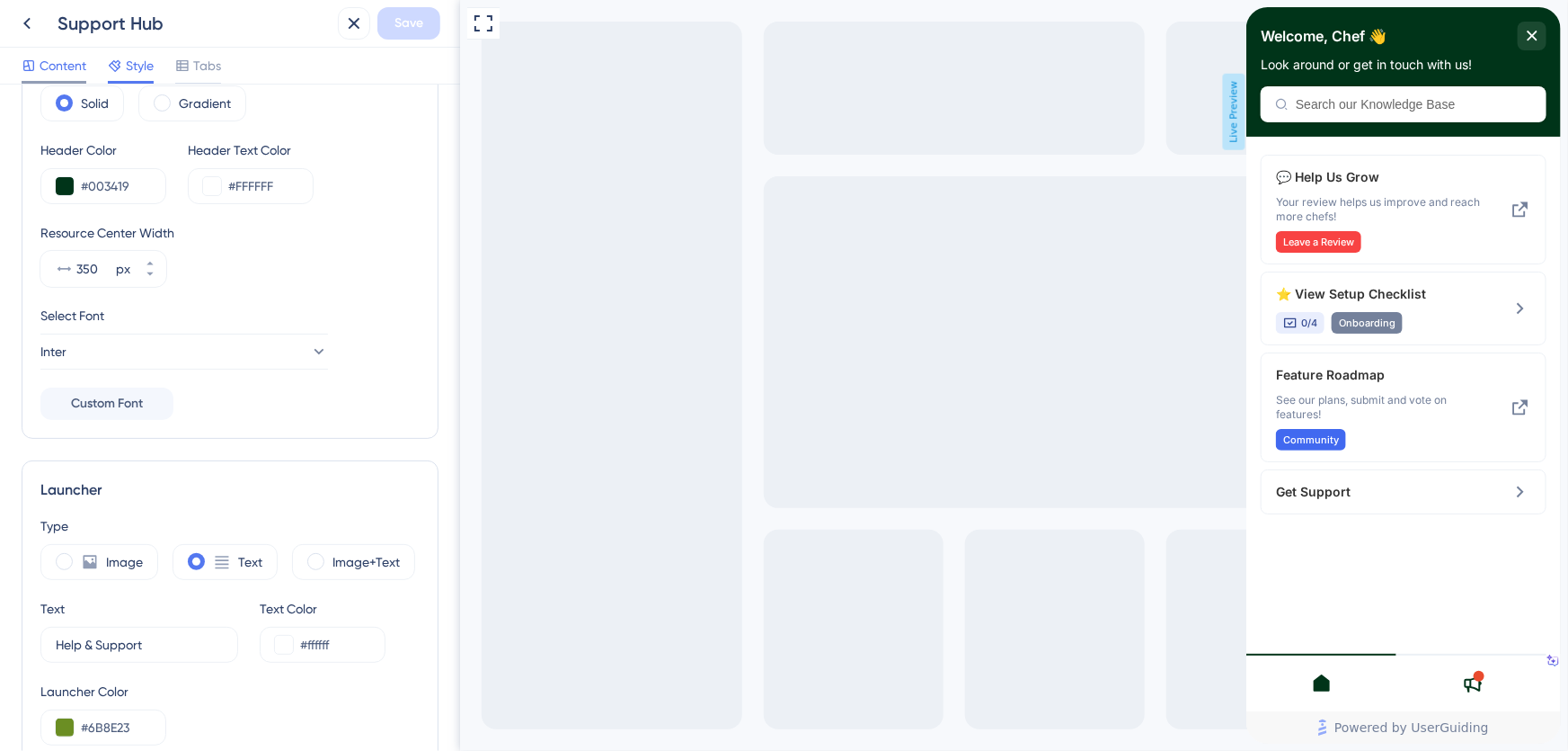
click at [52, 68] on span "Content" at bounding box center [62, 65] width 47 height 22
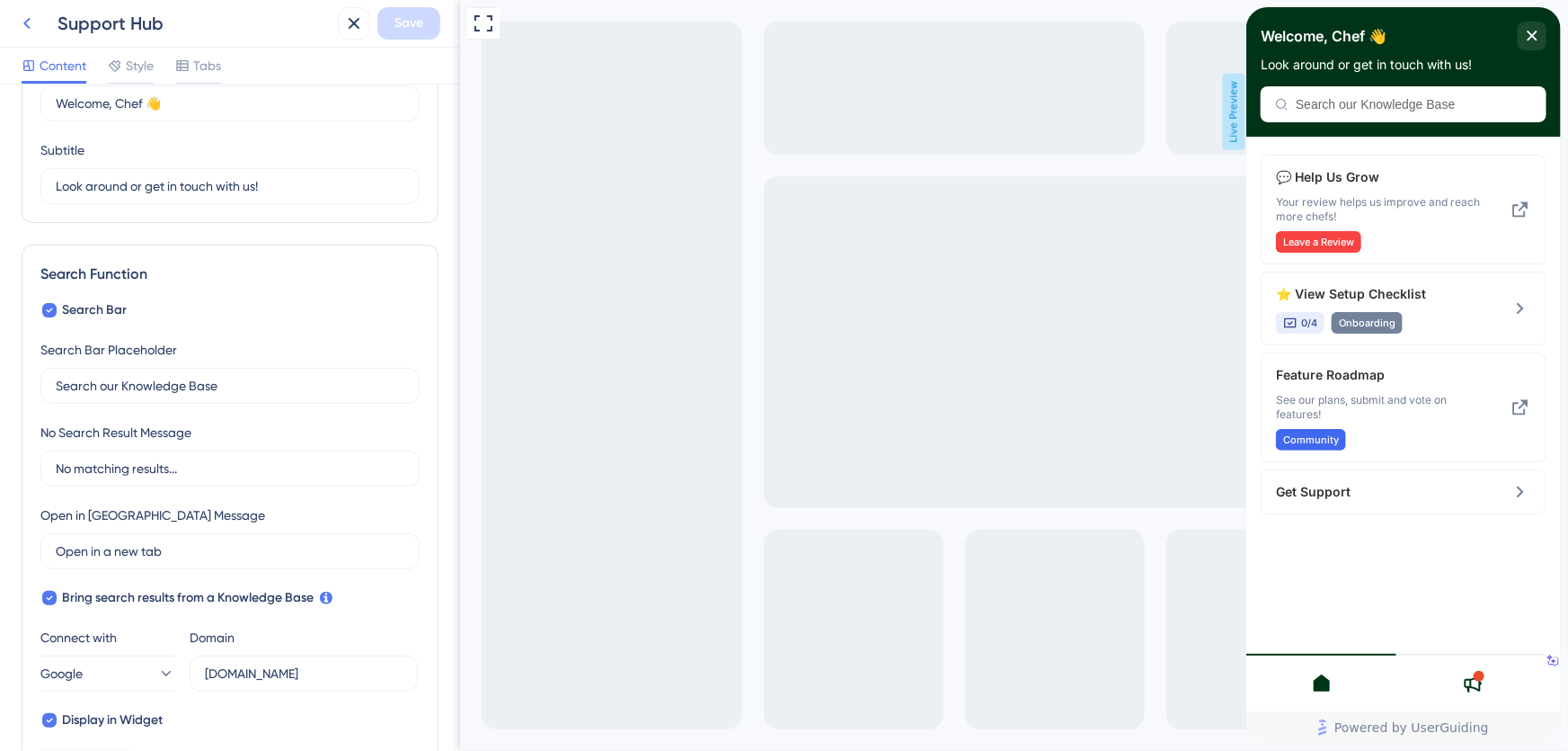
click at [28, 24] on icon at bounding box center [27, 24] width 22 height 22
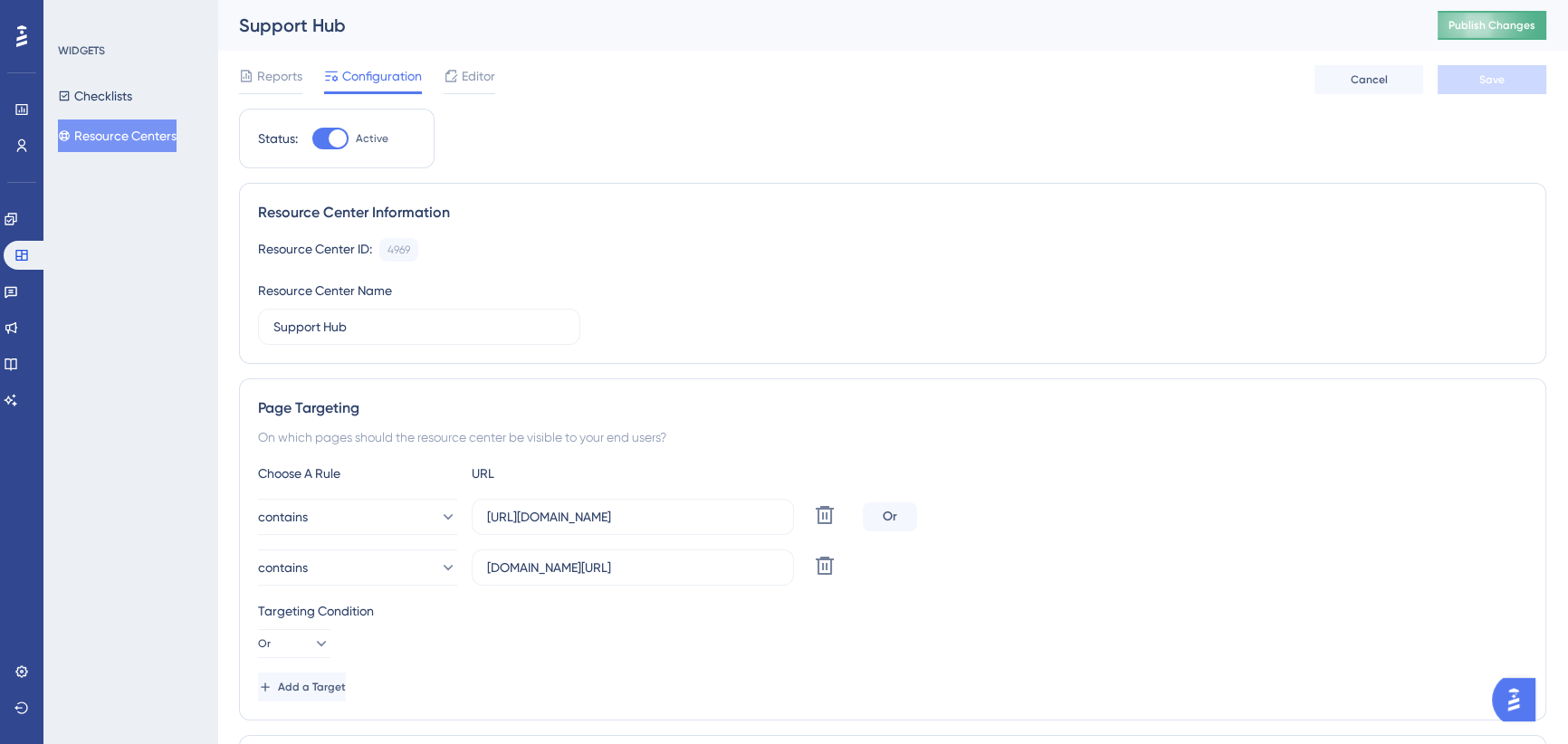
click at [1511, 28] on button "Publish Changes" at bounding box center [1491, 25] width 109 height 29
click at [1234, 73] on div "Reports Configuration Editor Cancel Save" at bounding box center [892, 80] width 1307 height 58
click at [15, 415] on div "Performance Users Engagement Widgets Feedback Product Updates Knowledge Base AI…" at bounding box center [22, 372] width 44 height 744
click at [15, 399] on icon at bounding box center [11, 399] width 13 height 12
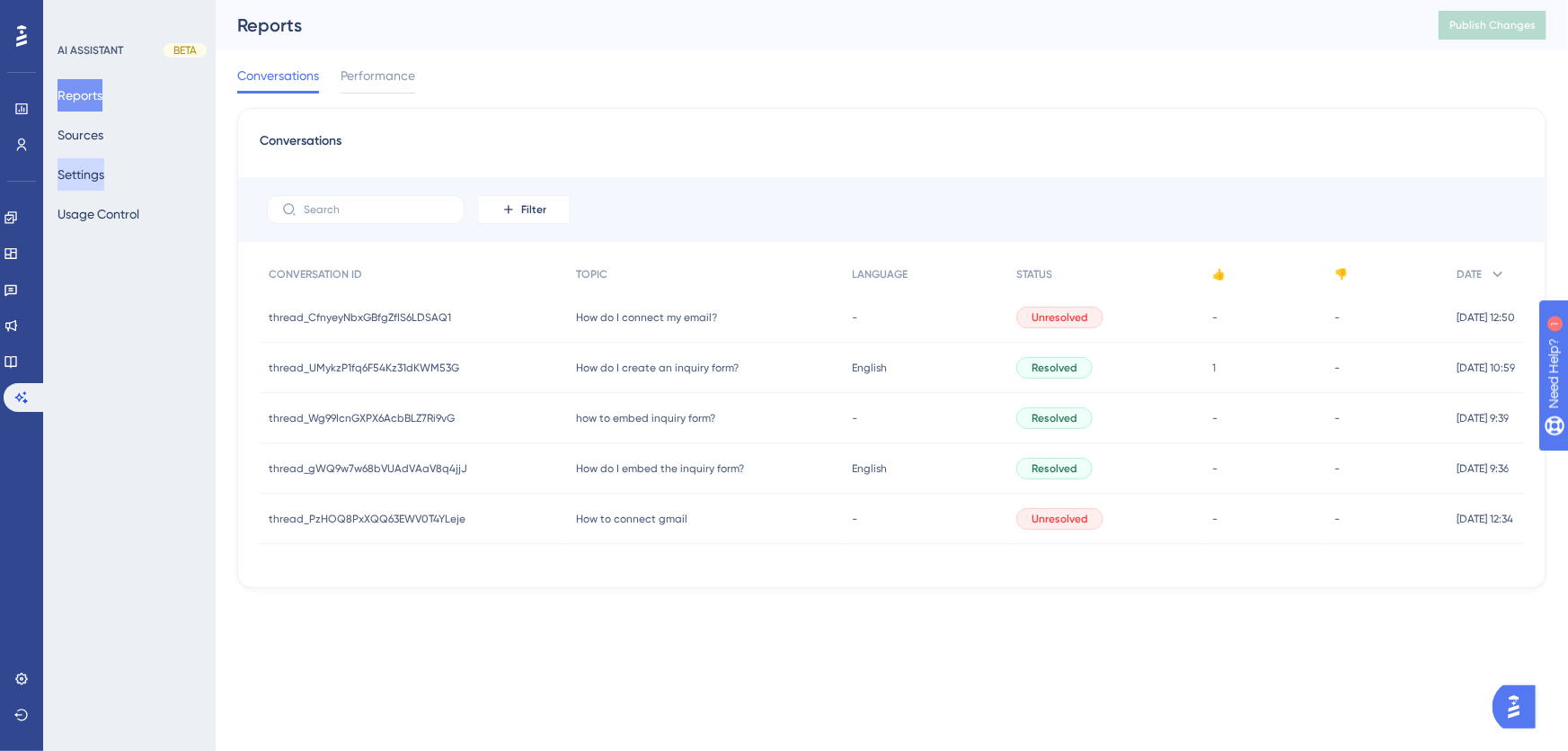
click at [91, 179] on button "Settings" at bounding box center [80, 175] width 47 height 33
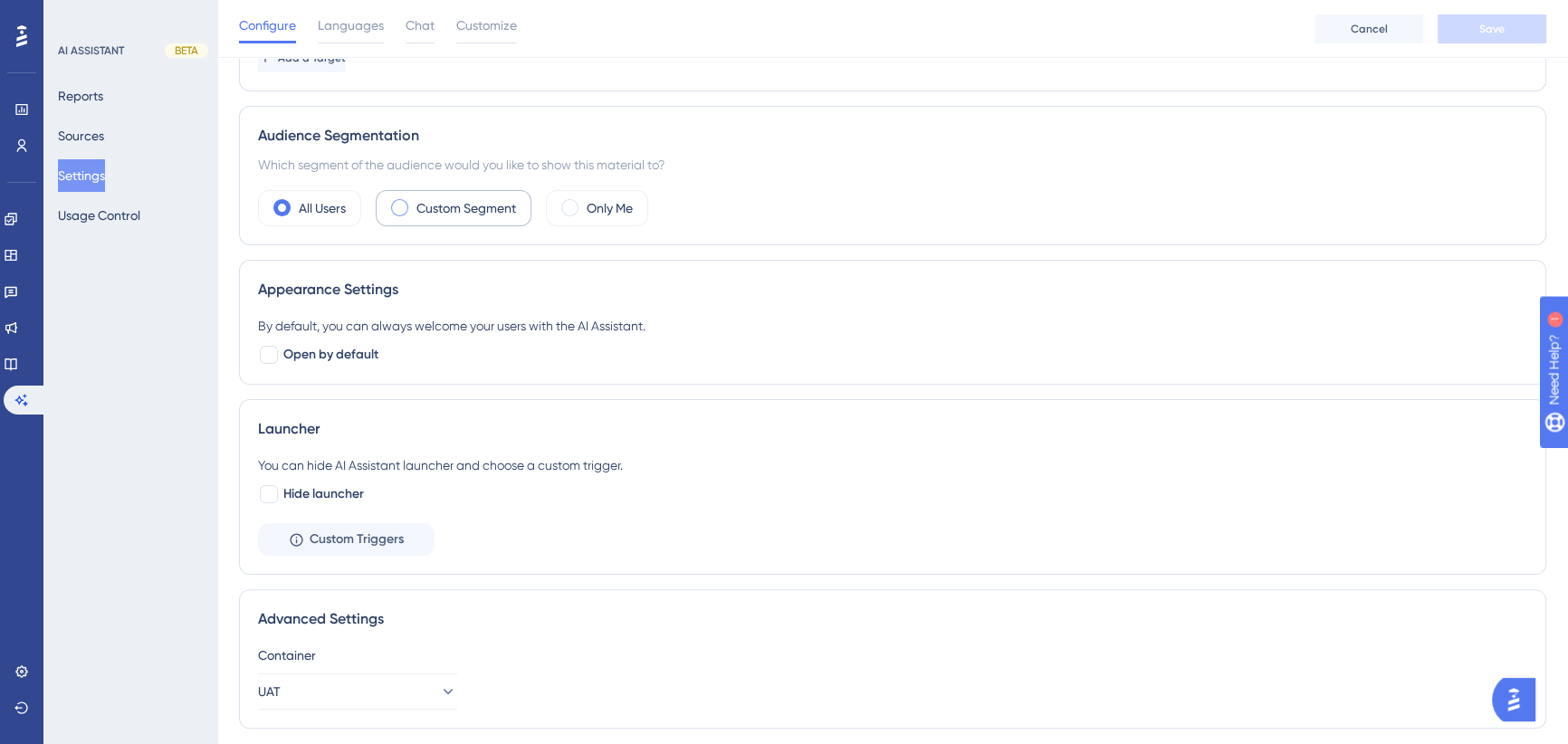
scroll to position [546, 0]
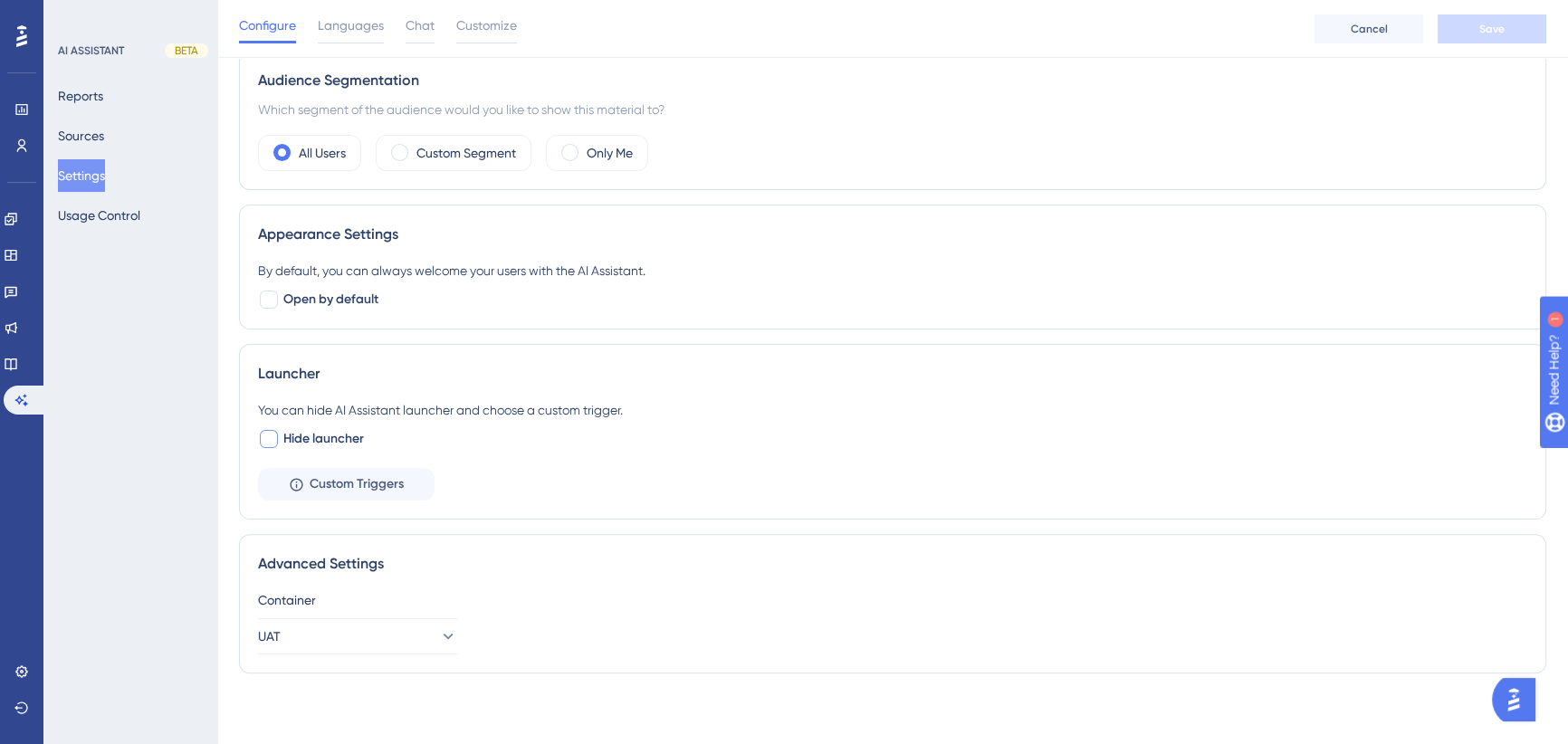
click at [266, 441] on div at bounding box center [269, 438] width 18 height 18
checkbox input "true"
click at [1508, 24] on button "Save" at bounding box center [1491, 29] width 109 height 29
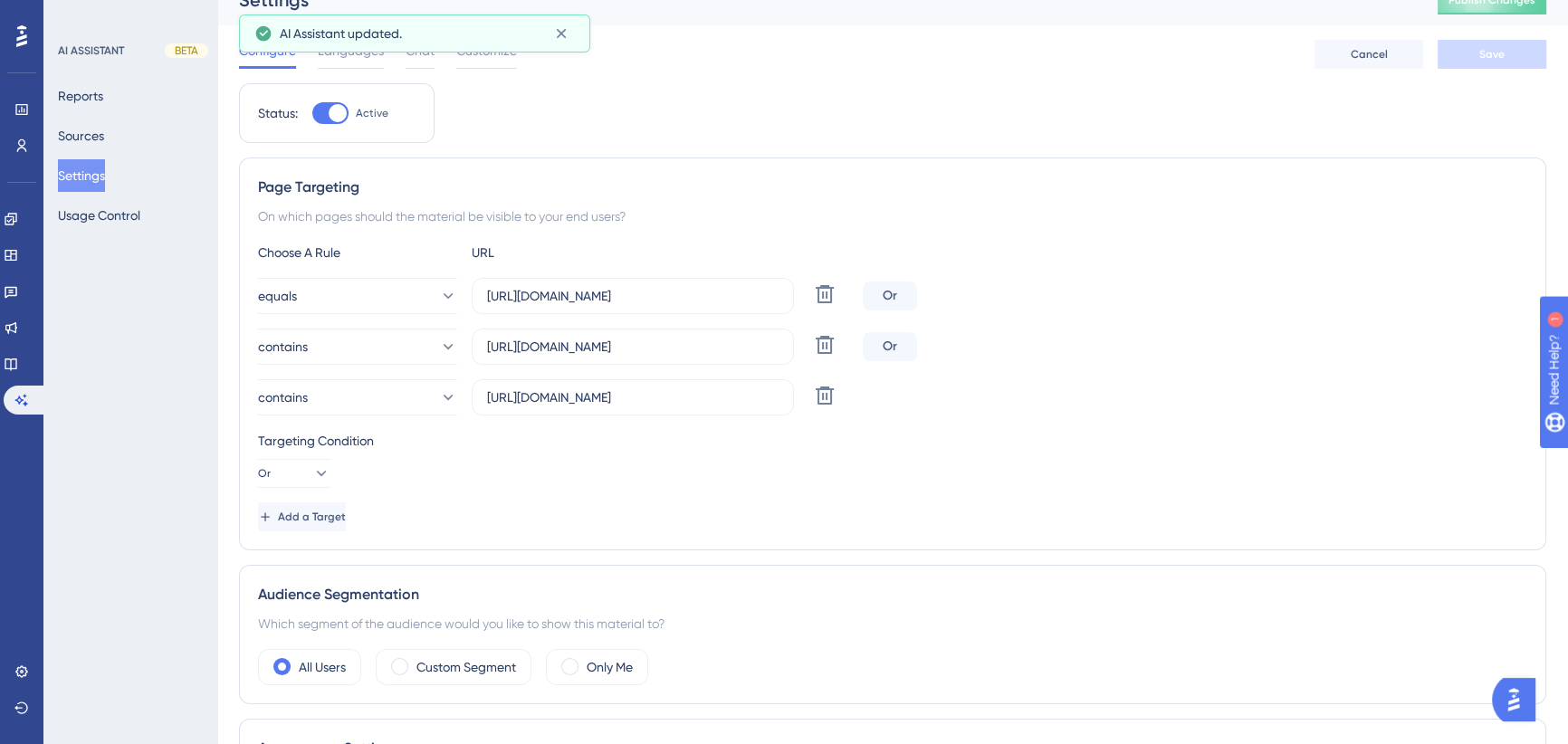
scroll to position [0, 0]
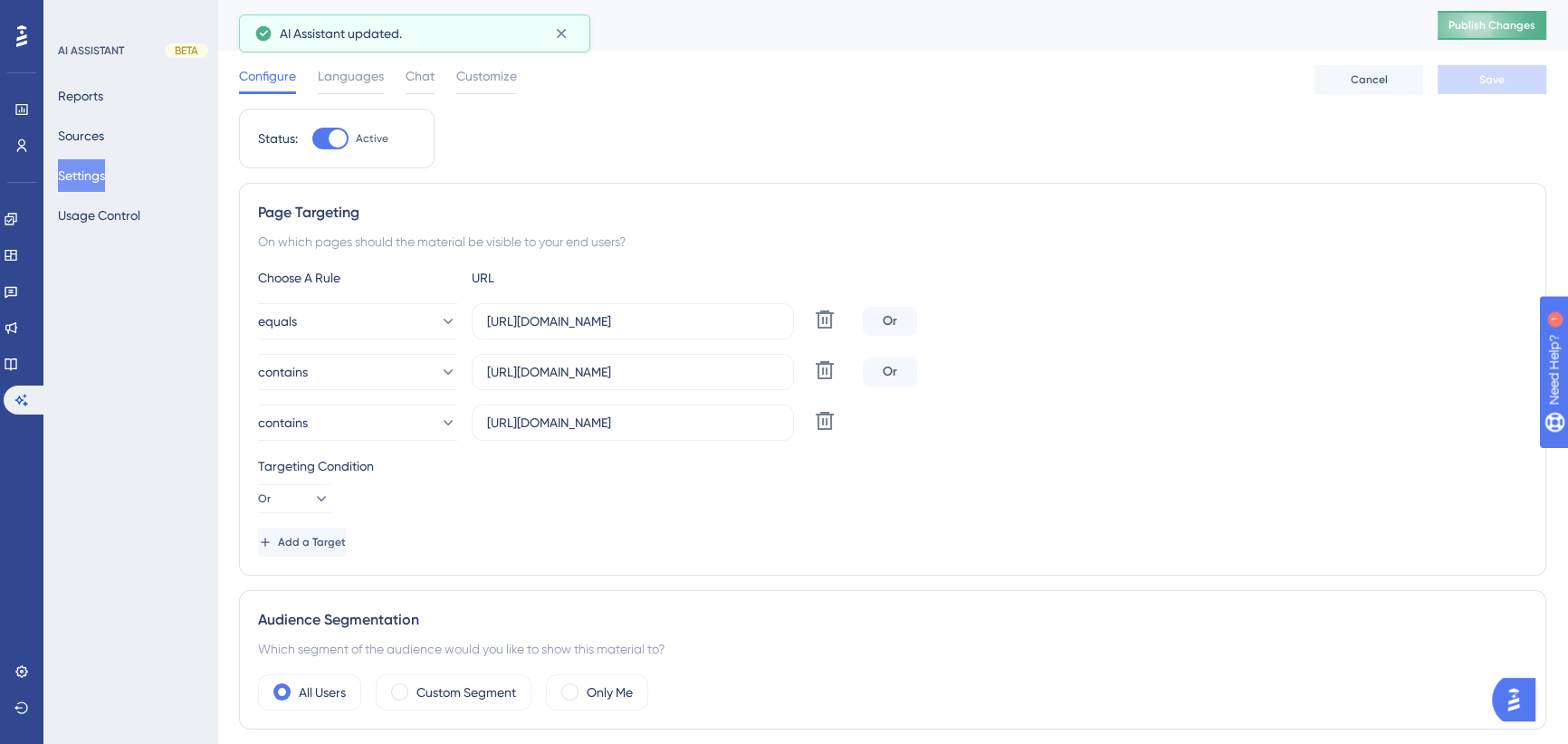
click at [1500, 28] on span "Publish Changes" at bounding box center [1491, 25] width 87 height 15
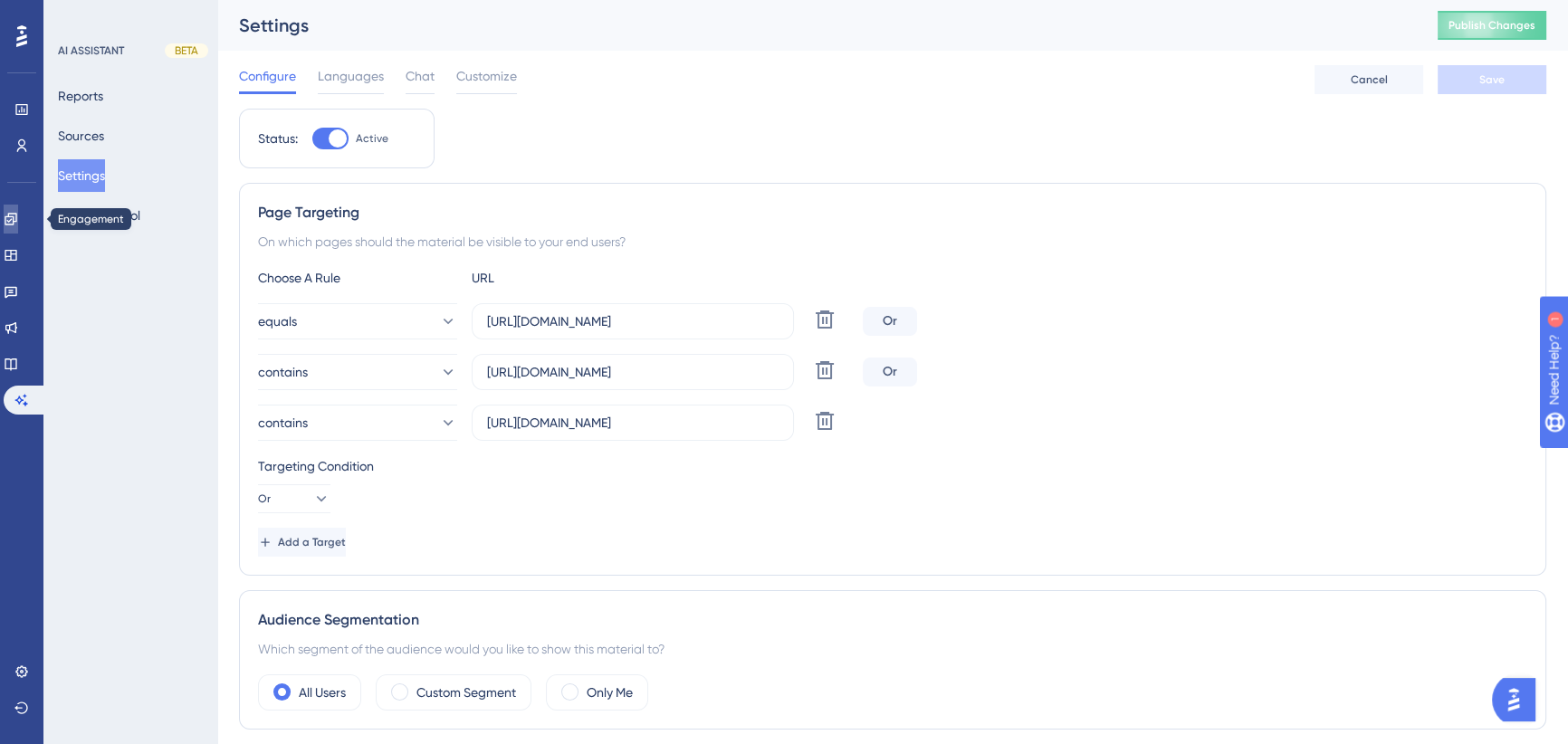
click at [18, 218] on icon at bounding box center [11, 219] width 15 height 15
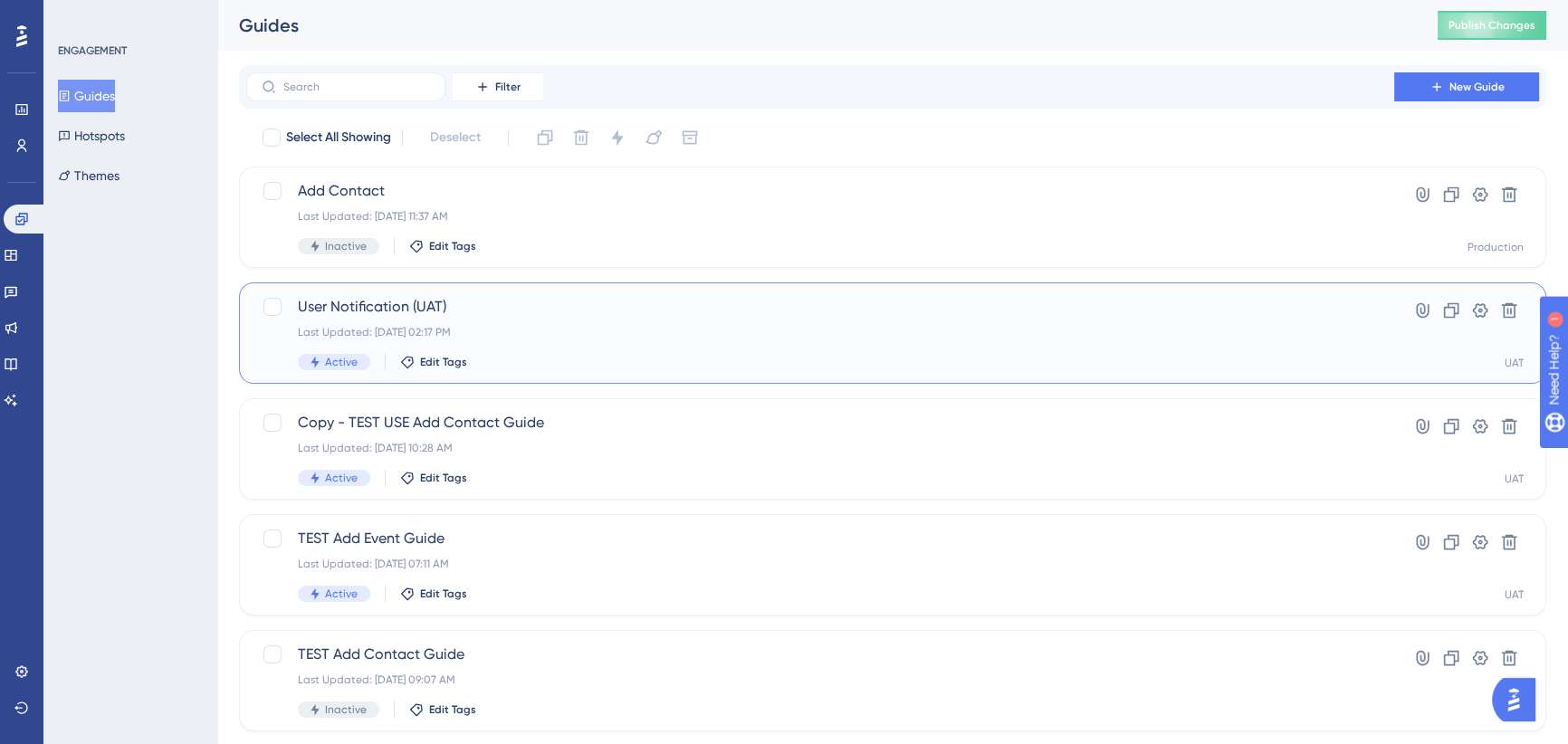
click at [721, 334] on div "Last Updated: [DATE] 02:17 PM" at bounding box center [820, 332] width 1045 height 15
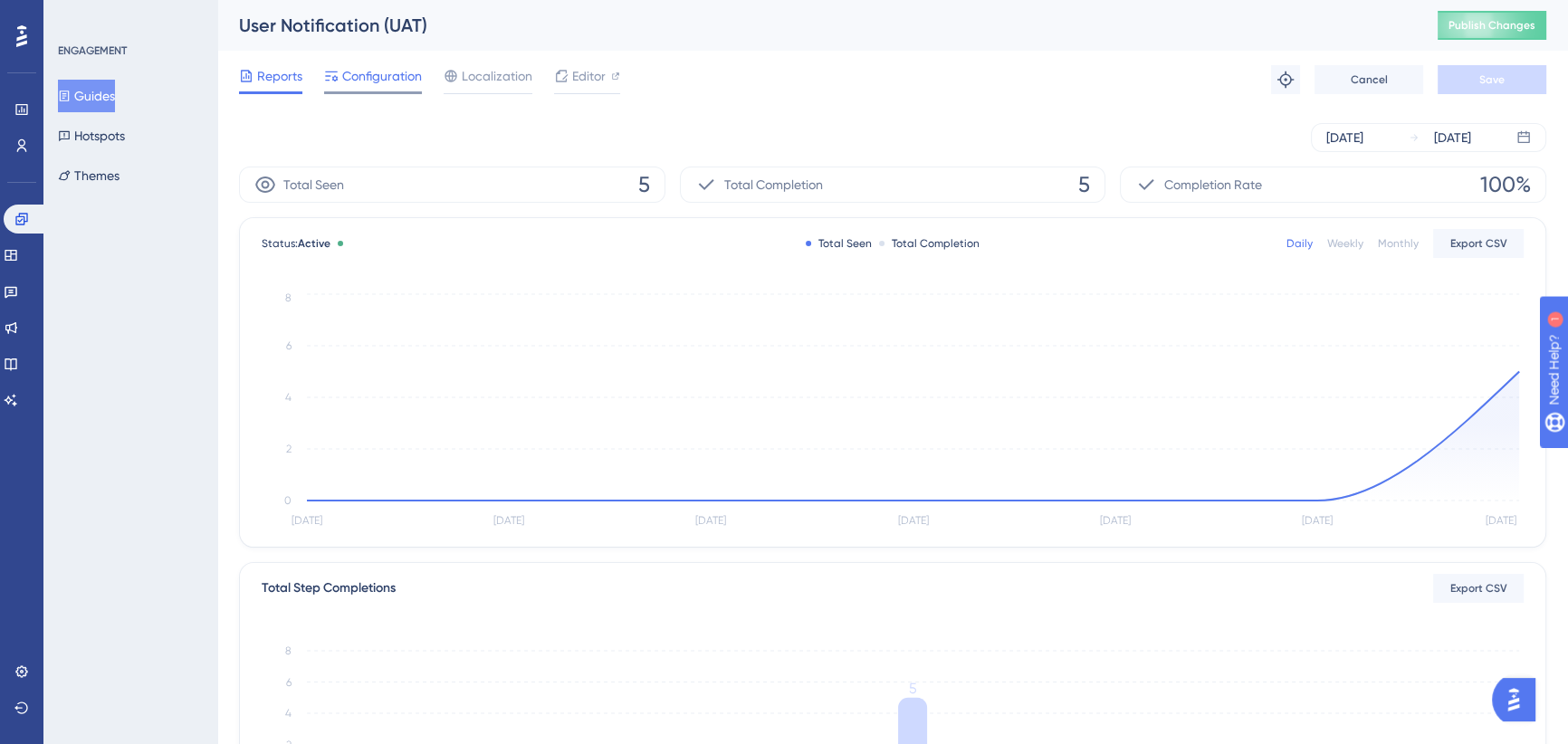
click at [364, 73] on span "Configuration" at bounding box center [383, 76] width 80 height 22
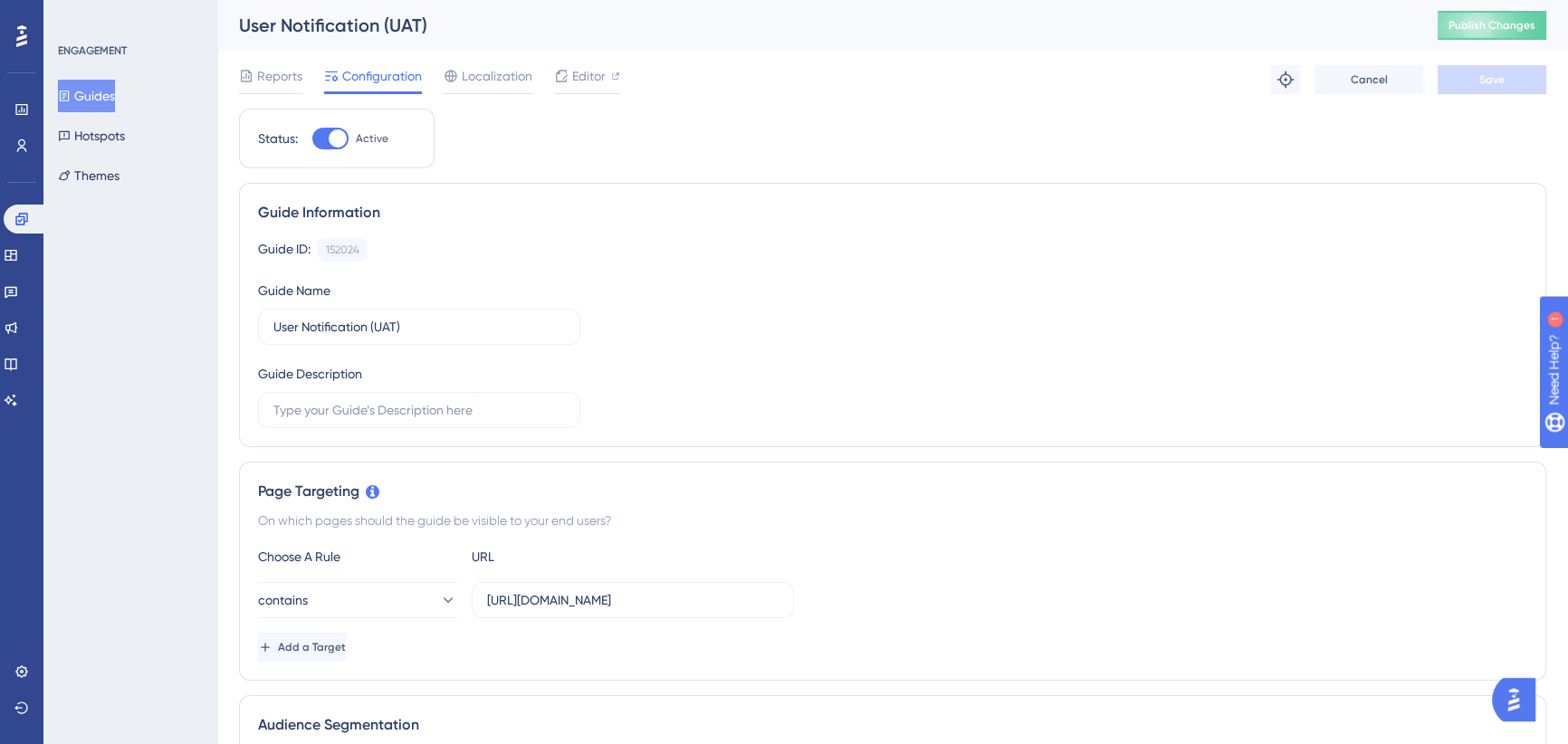
click at [328, 142] on div at bounding box center [331, 139] width 36 height 22
click at [313, 140] on input "Active" at bounding box center [312, 139] width 1 height 1
checkbox input "false"
click at [1476, 73] on button "Save" at bounding box center [1491, 79] width 109 height 29
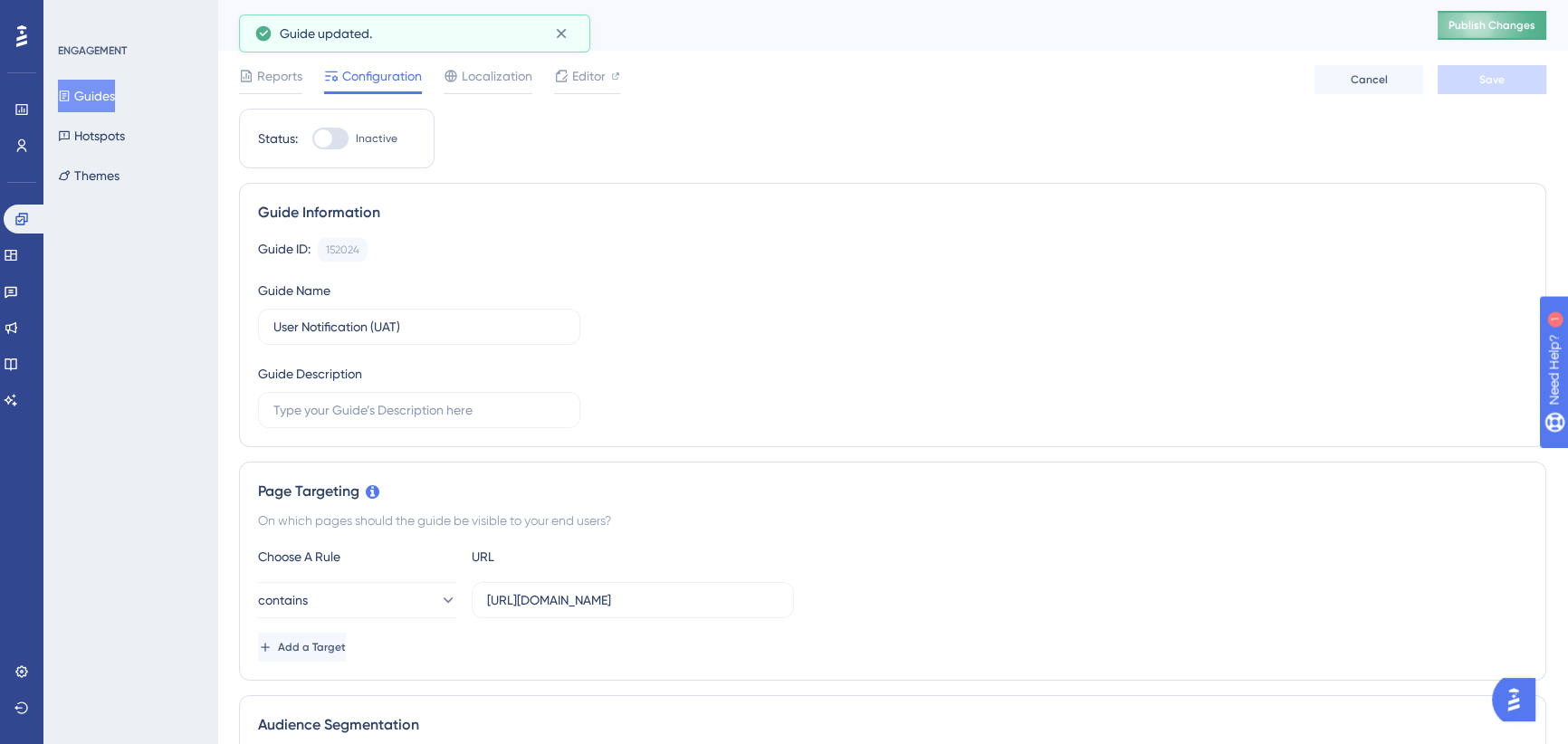
click at [1481, 11] on button "Publish Changes" at bounding box center [1491, 25] width 109 height 29
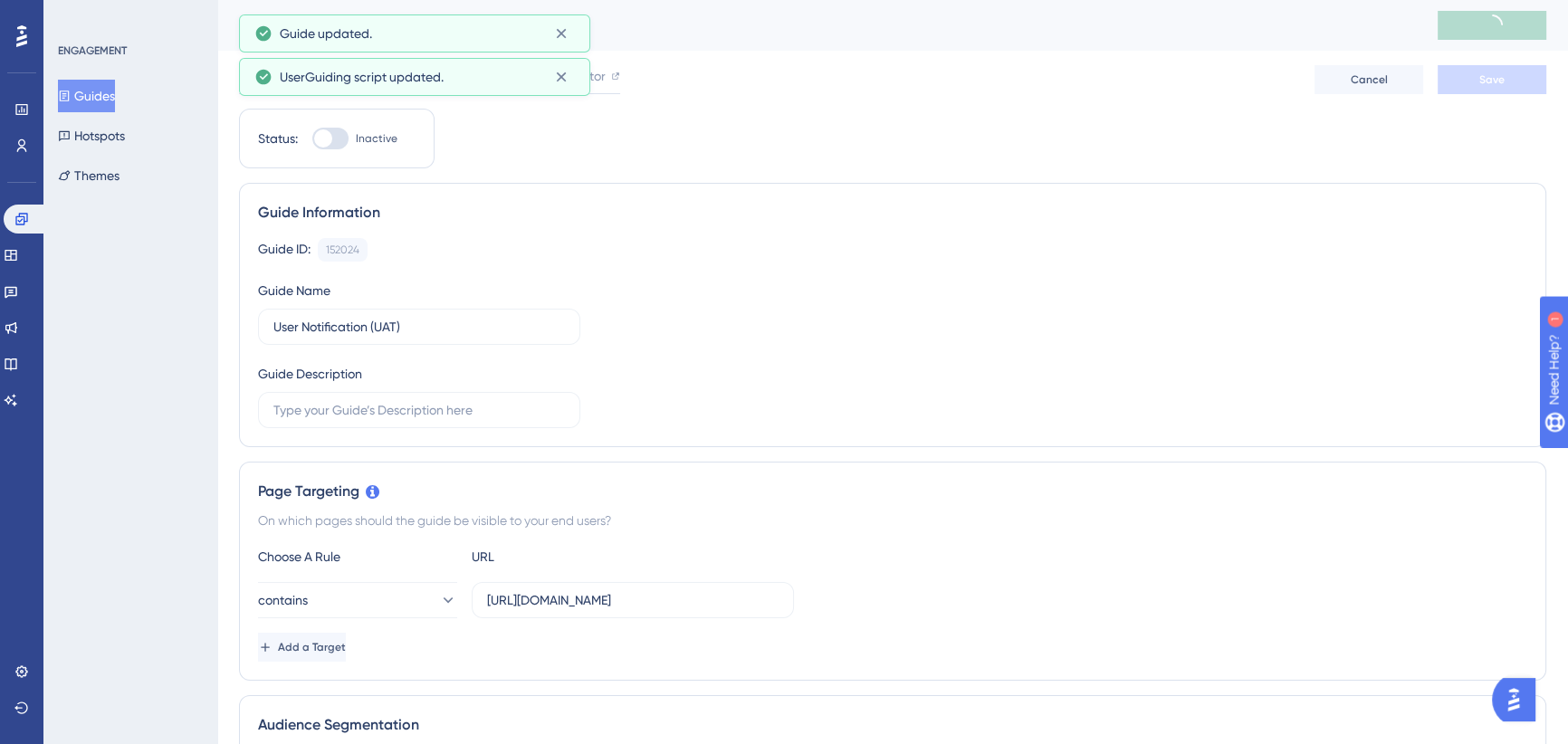
click at [100, 89] on button "Guides" at bounding box center [86, 96] width 57 height 33
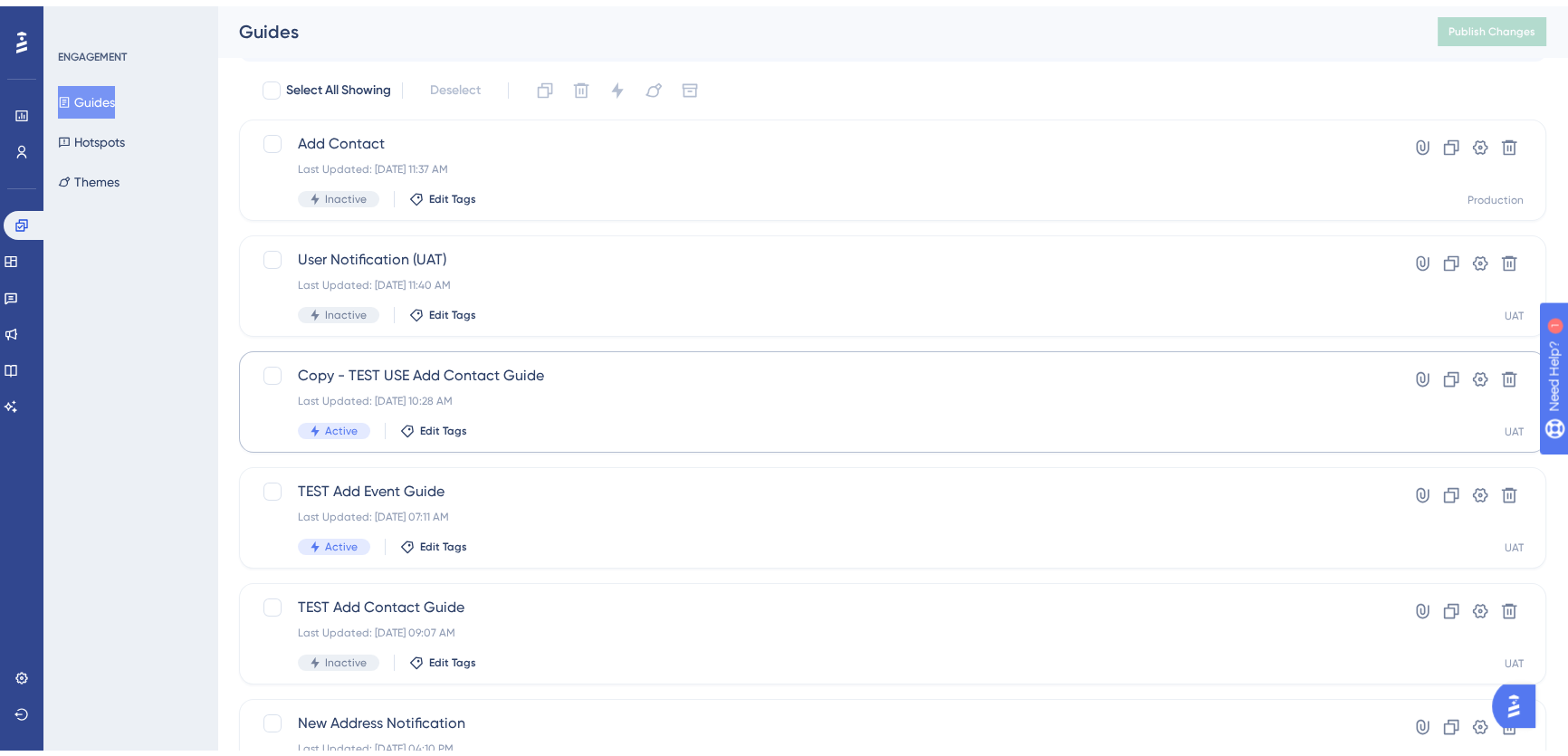
scroll to position [82, 0]
